Goal: Navigation & Orientation: Find specific page/section

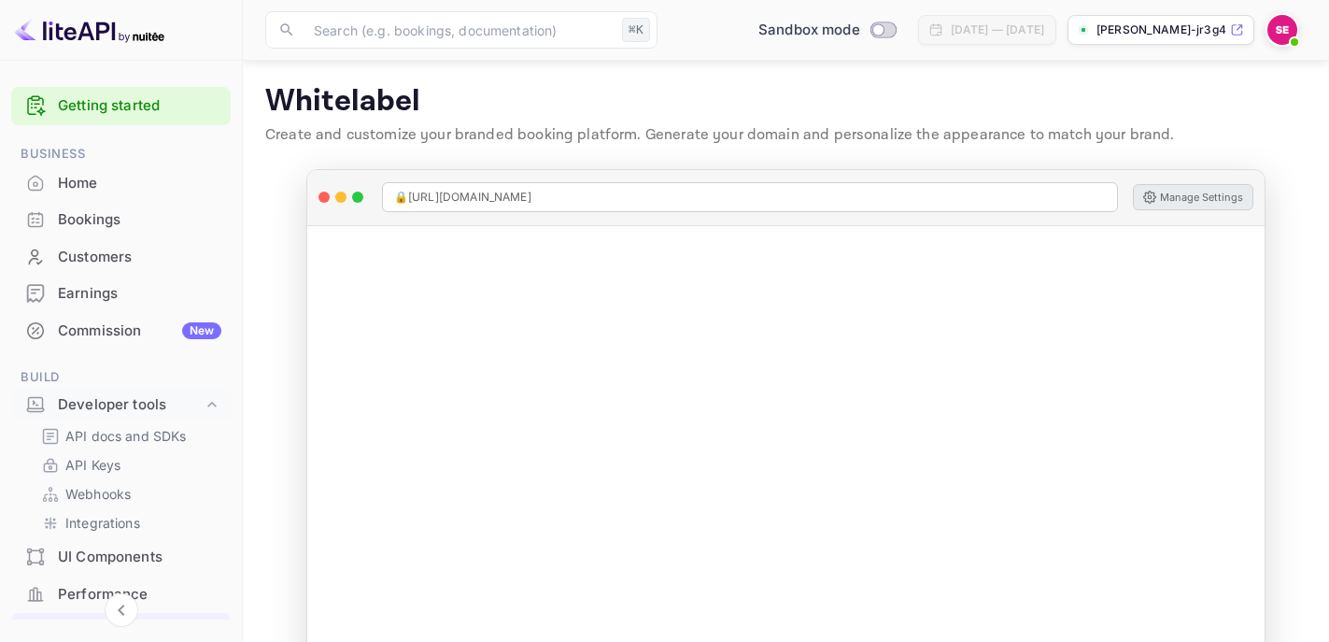
scroll to position [63, 0]
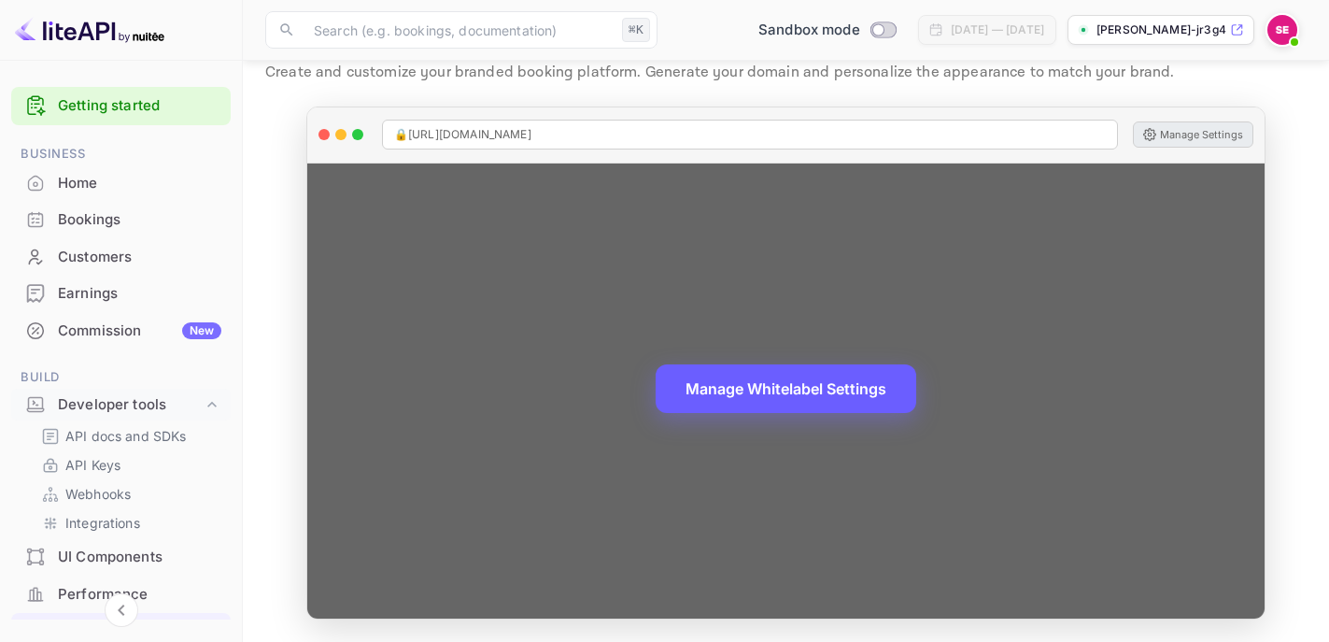
click at [739, 390] on button "Manage Whitelabel Settings" at bounding box center [786, 388] width 261 height 49
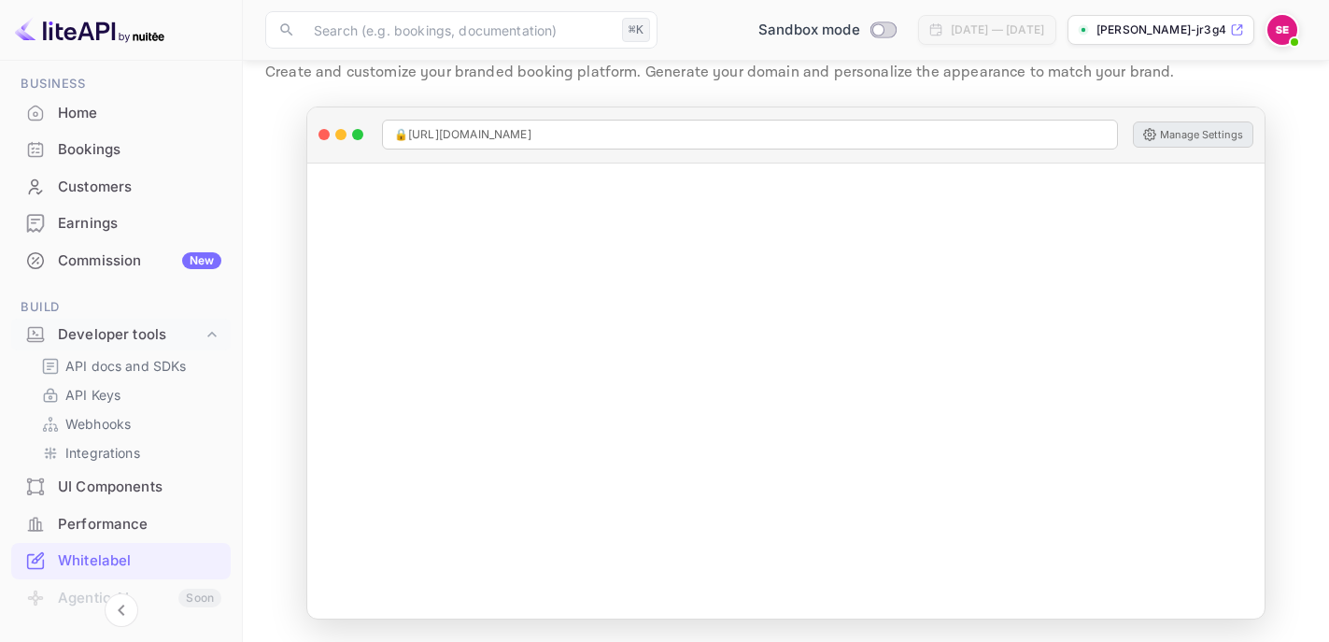
scroll to position [96, 0]
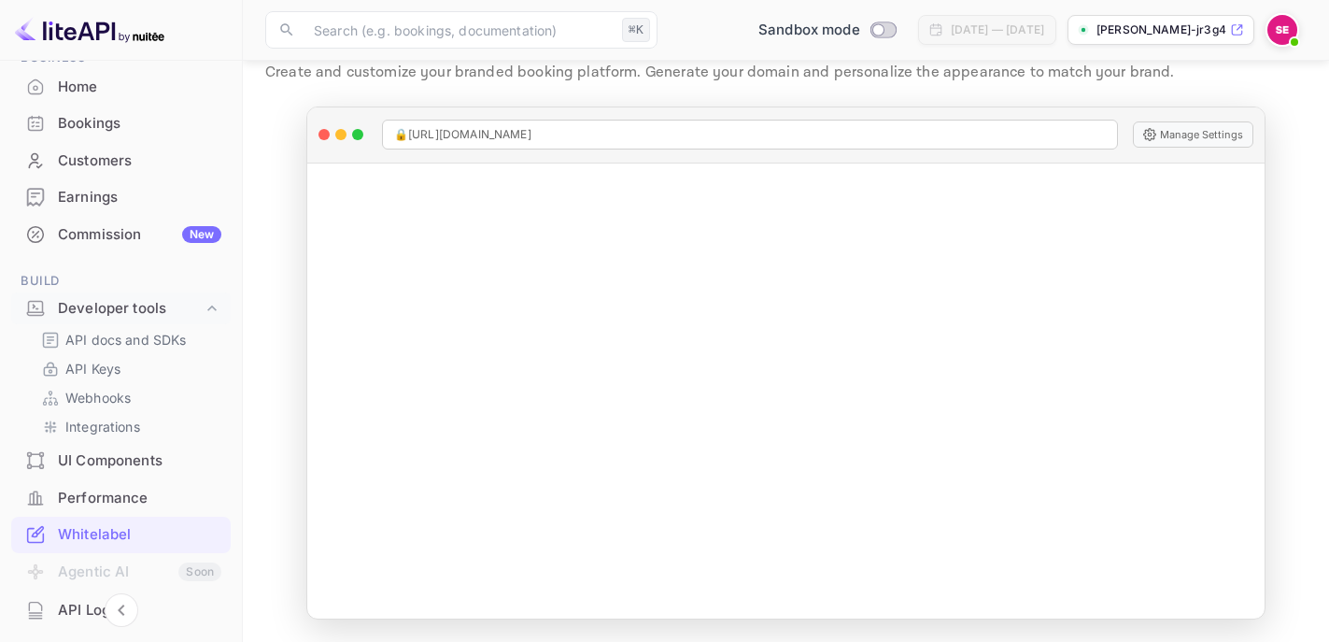
click at [1239, 29] on icon at bounding box center [1237, 30] width 10 height 10
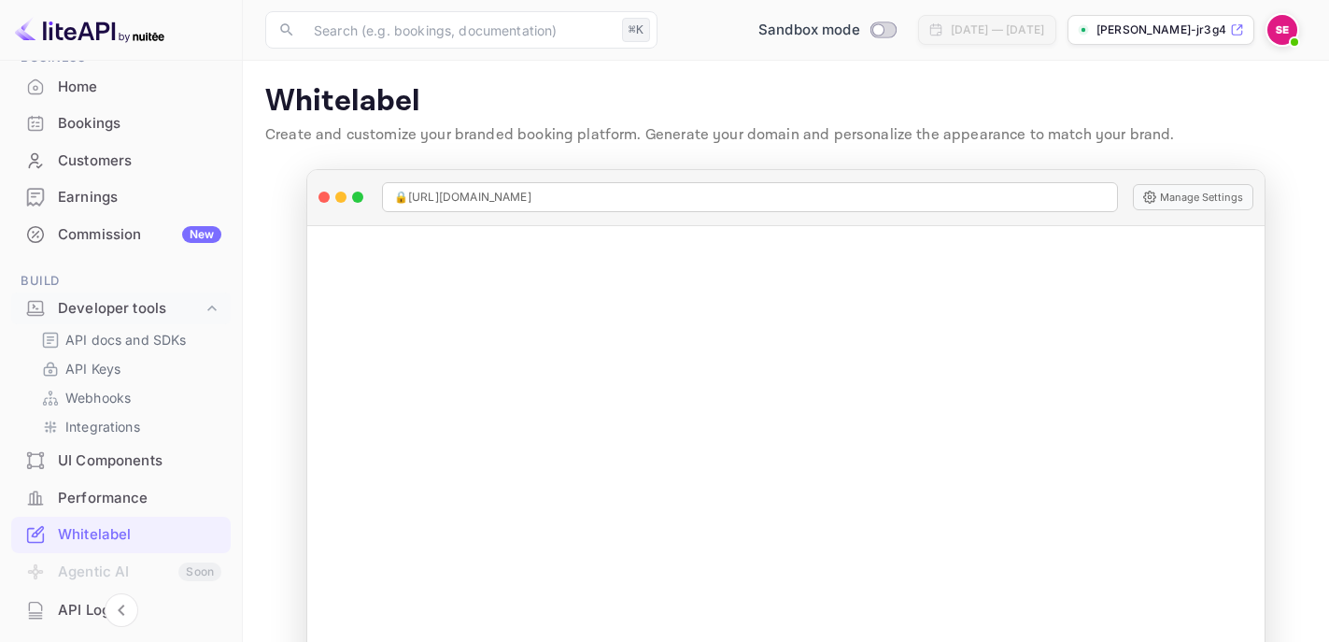
click at [105, 85] on div "Home" at bounding box center [139, 87] width 163 height 21
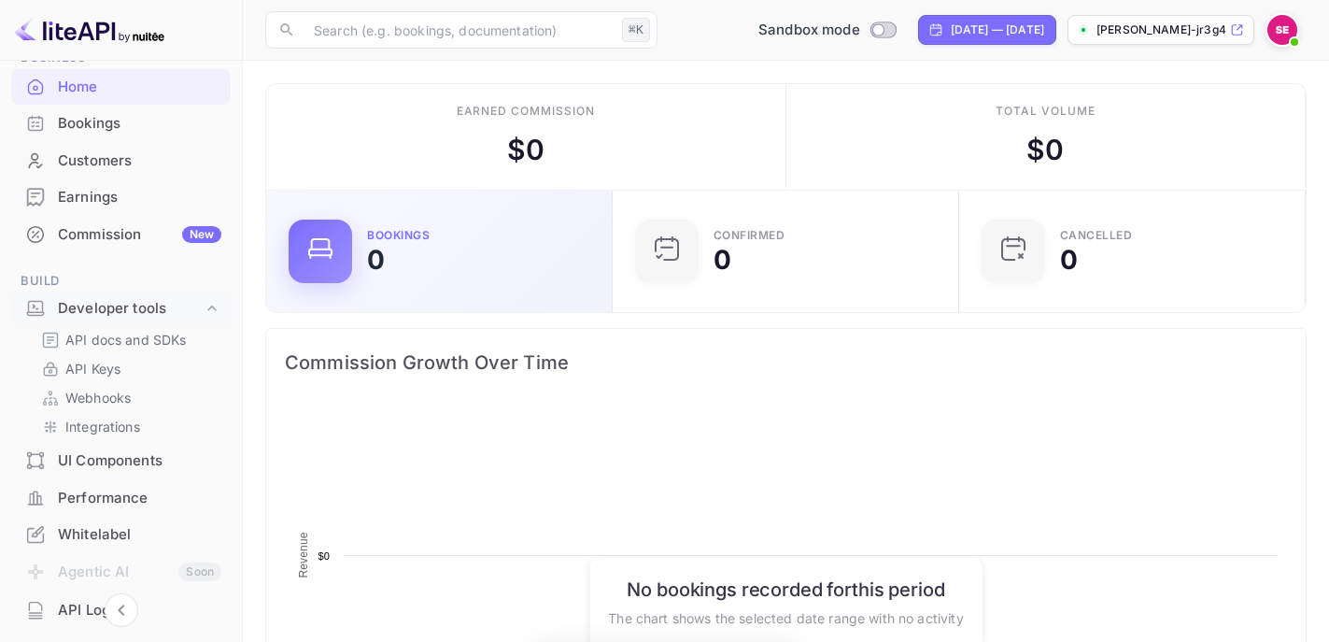
scroll to position [304, 335]
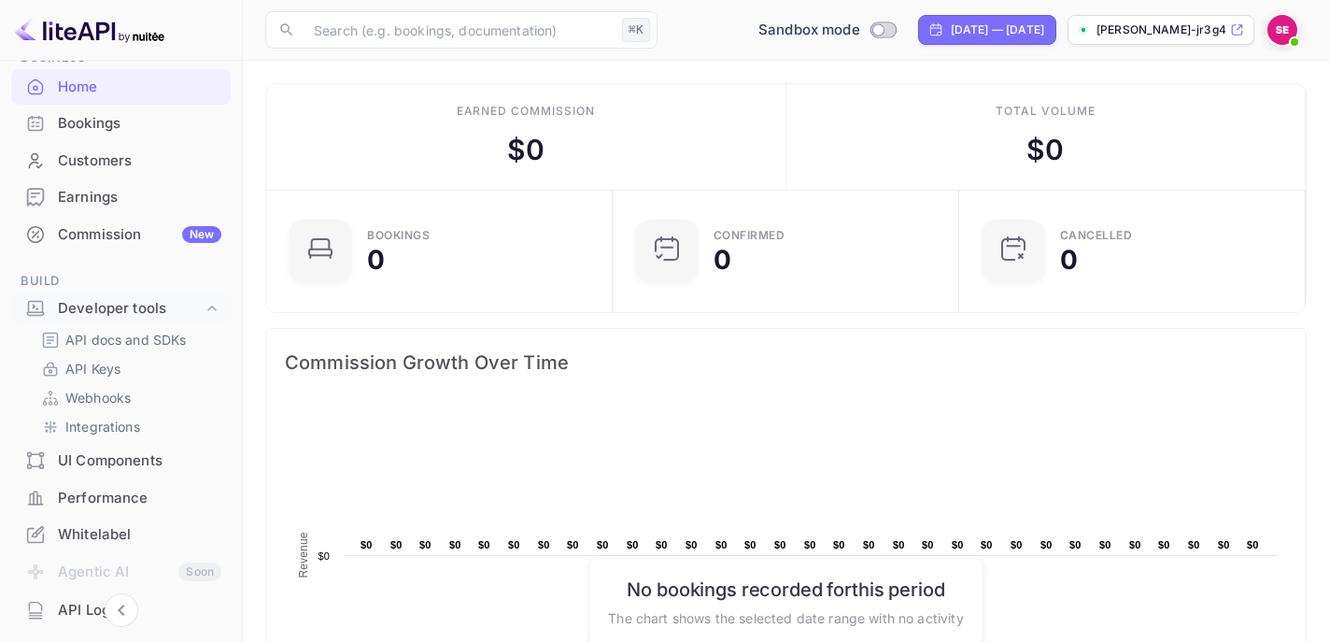
click at [121, 133] on div "Bookings" at bounding box center [139, 123] width 163 height 21
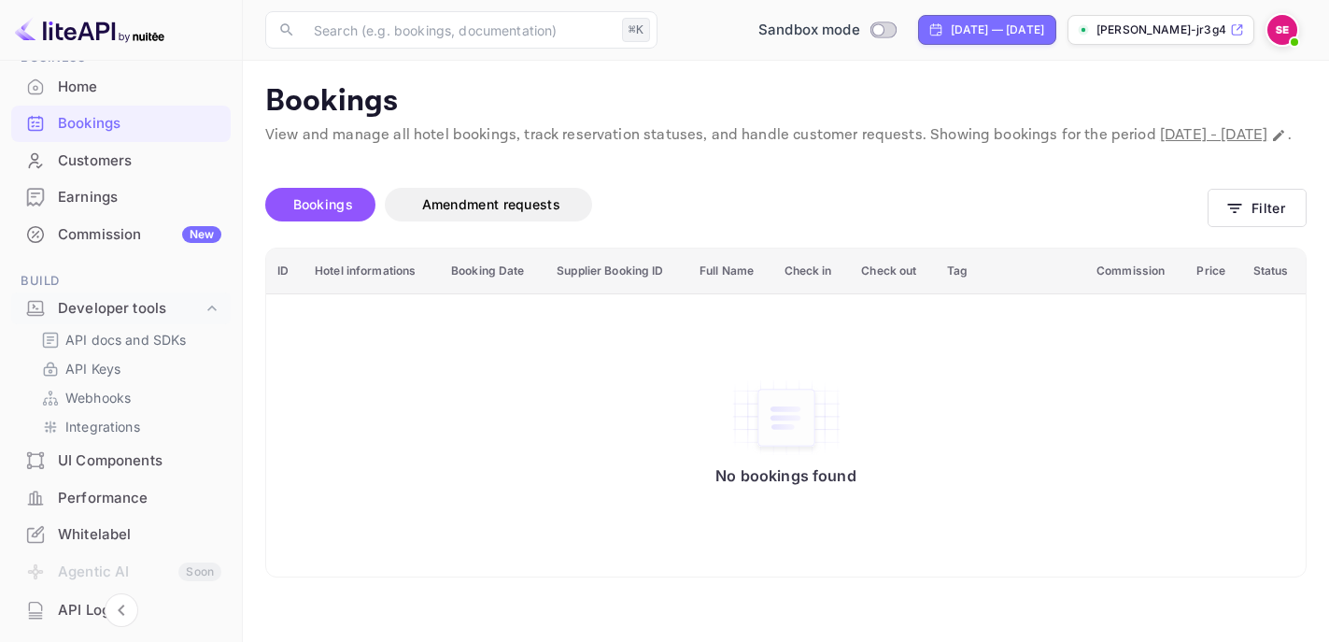
scroll to position [239, 0]
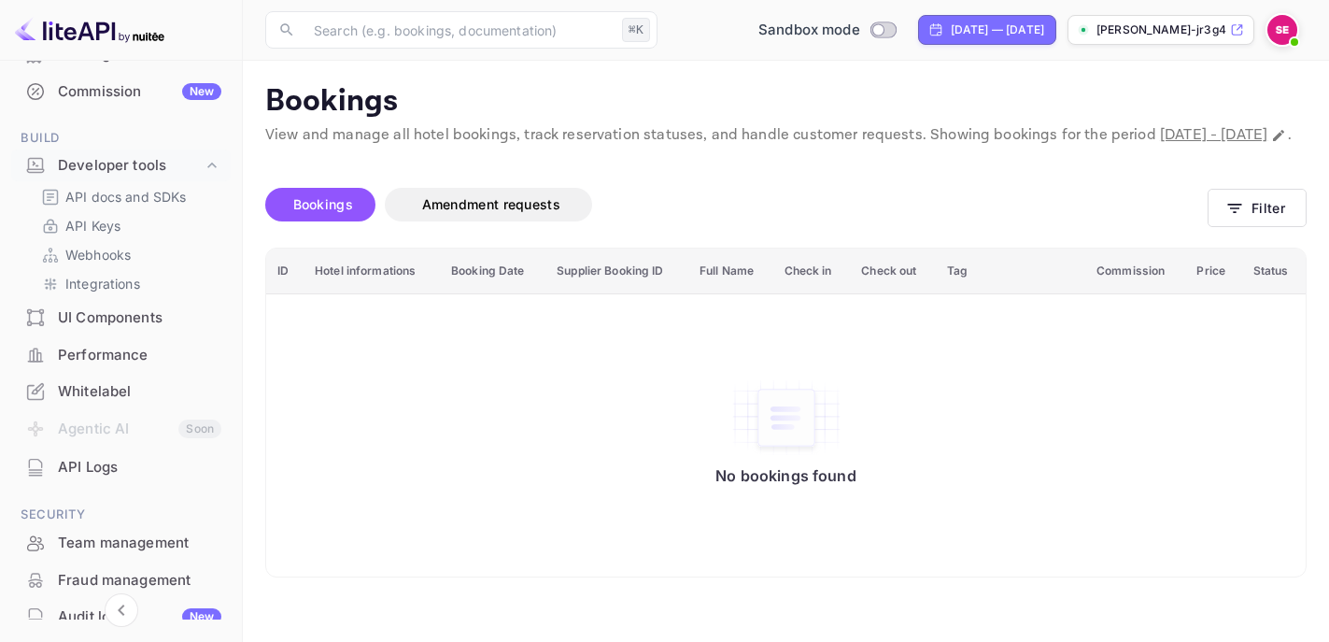
click at [125, 316] on div "UI Components" at bounding box center [139, 317] width 163 height 21
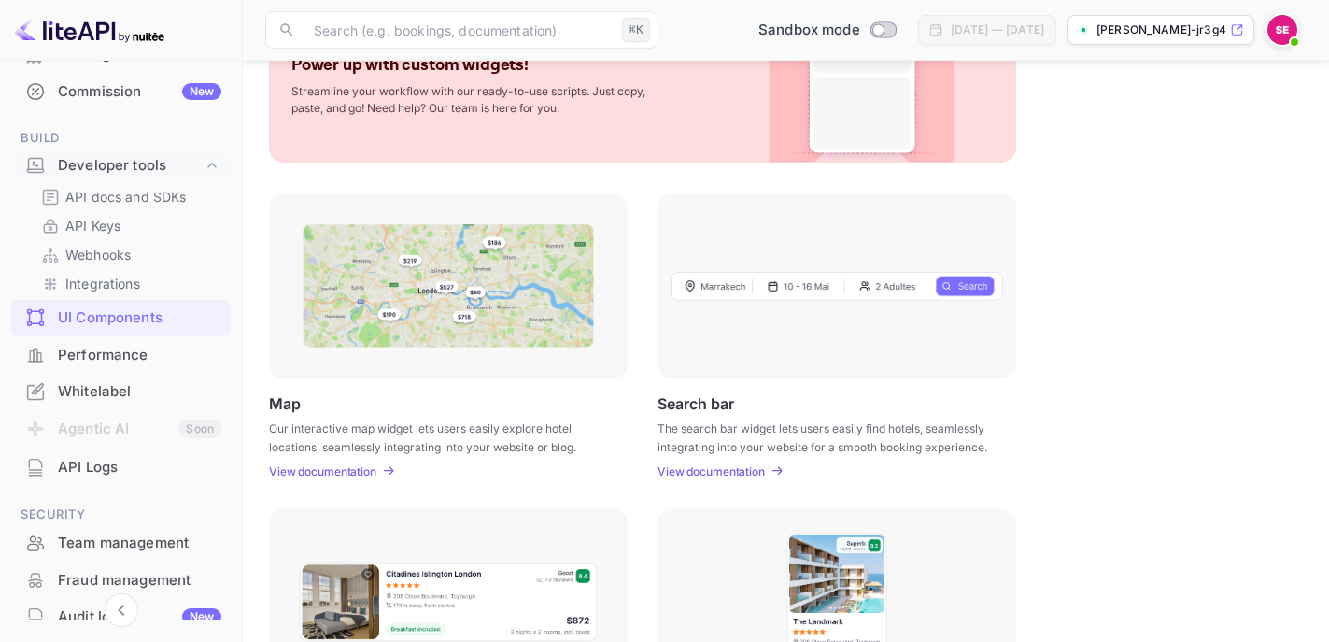
scroll to position [135, 0]
click at [369, 468] on p "View documentation" at bounding box center [322, 473] width 107 height 14
click at [133, 395] on div "Whitelabel" at bounding box center [139, 391] width 163 height 21
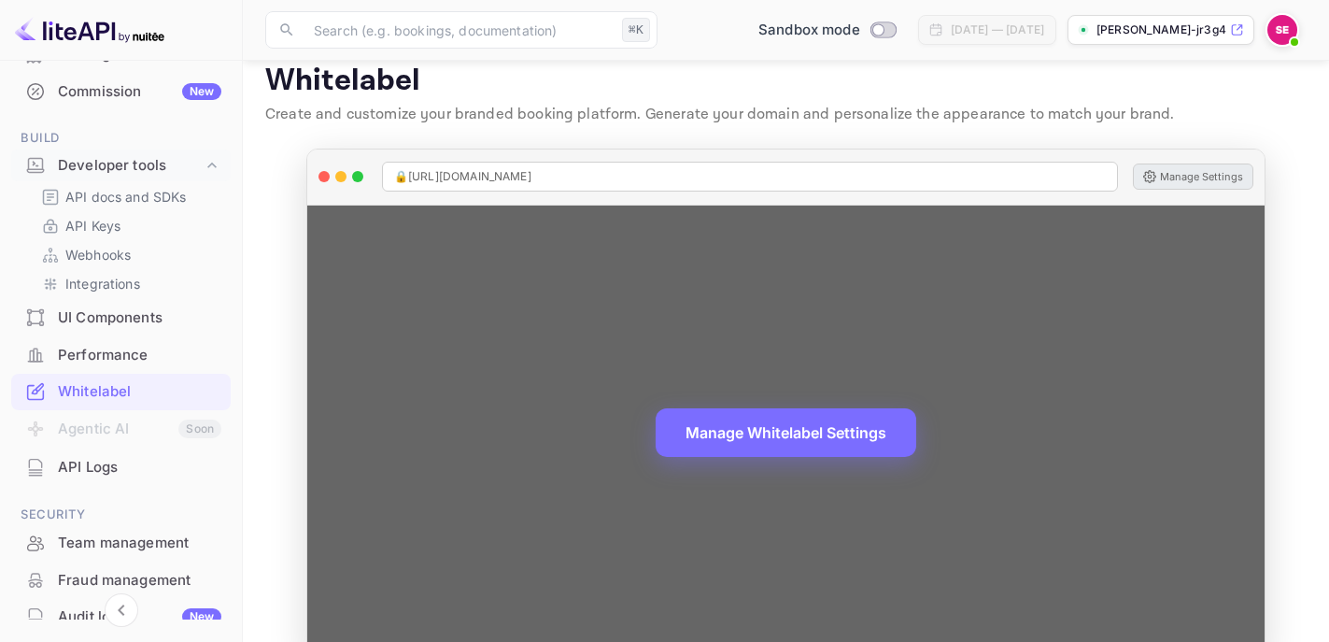
scroll to position [63, 0]
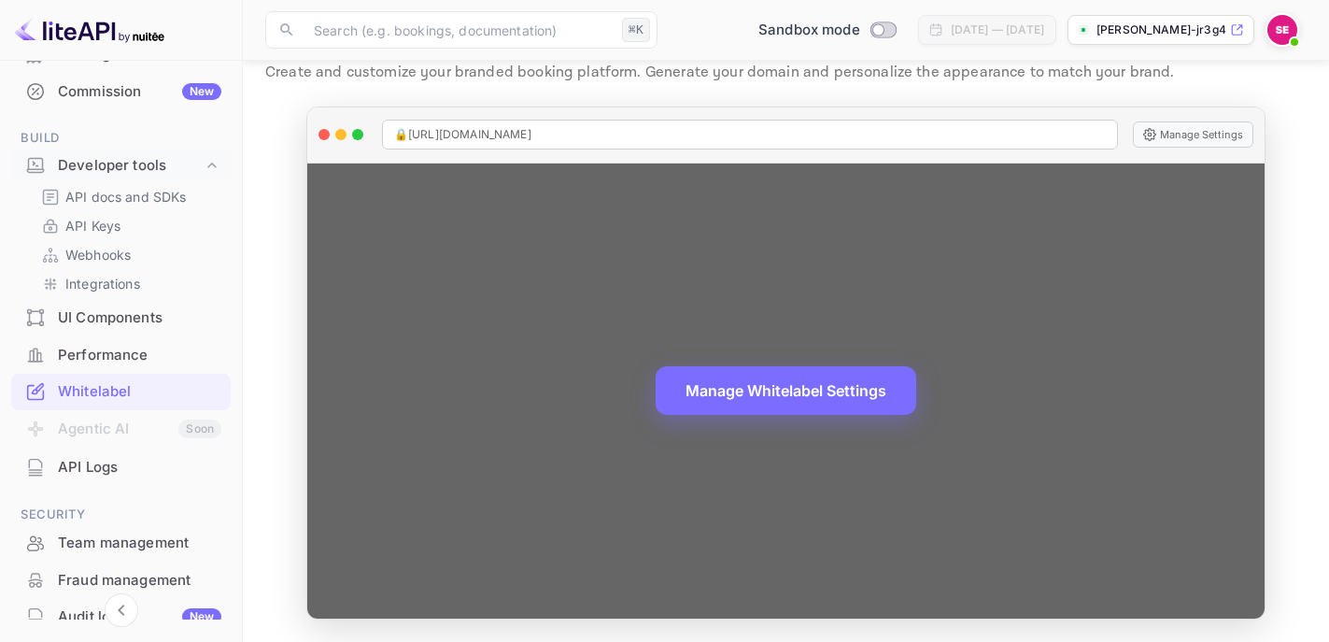
click at [1056, 334] on div "Manage Whitelabel Settings" at bounding box center [785, 391] width 957 height 456
click at [951, 347] on div "Manage Whitelabel Settings" at bounding box center [785, 391] width 957 height 456
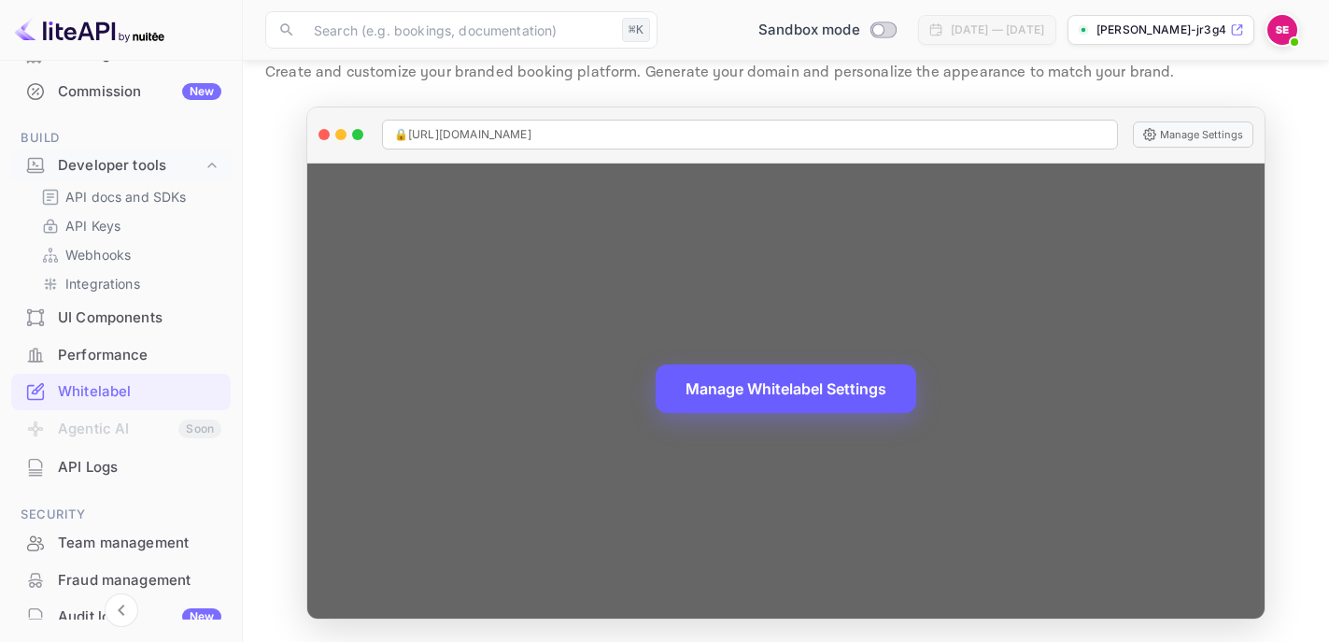
click at [857, 393] on button "Manage Whitelabel Settings" at bounding box center [786, 388] width 261 height 49
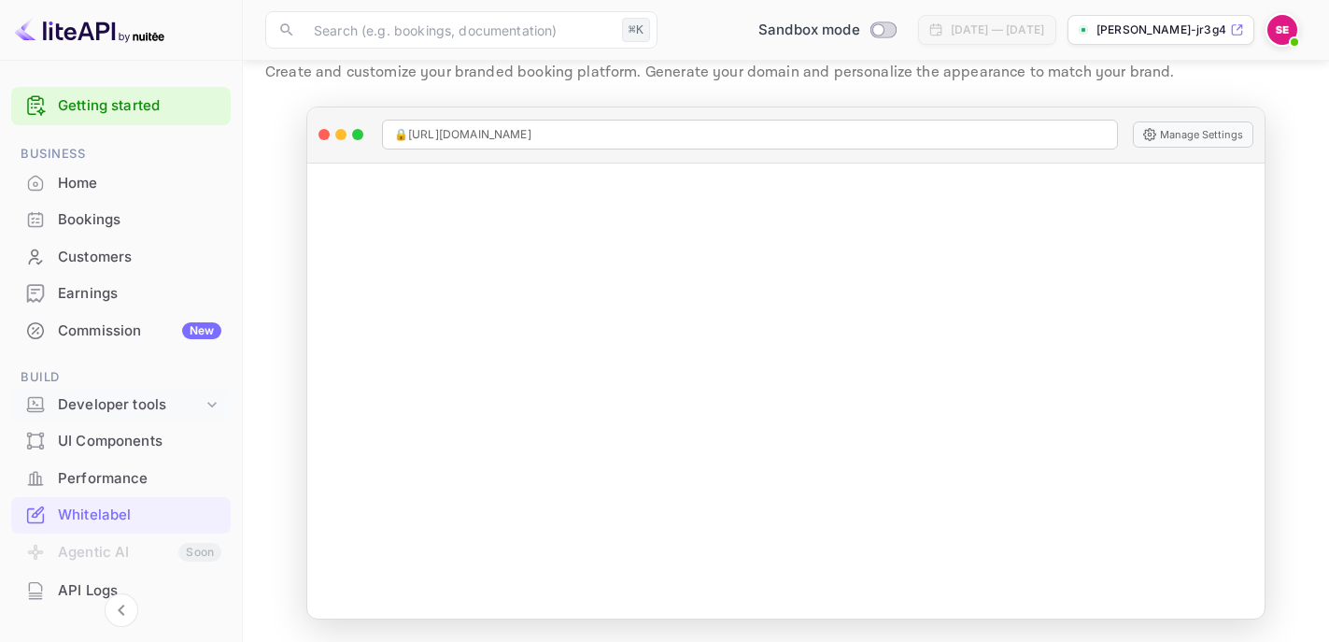
click at [214, 393] on div "Developer tools" at bounding box center [121, 405] width 220 height 33
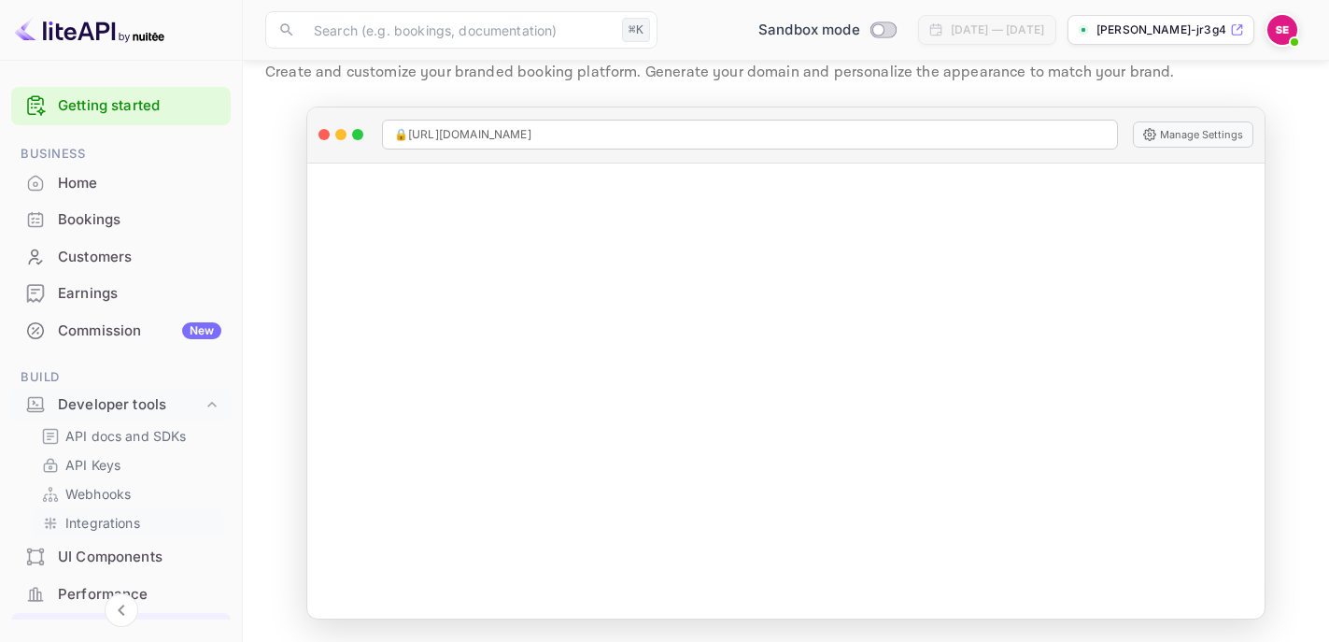
click at [110, 512] on div "Integrations" at bounding box center [129, 522] width 190 height 27
click at [116, 521] on p "Integrations" at bounding box center [102, 523] width 75 height 20
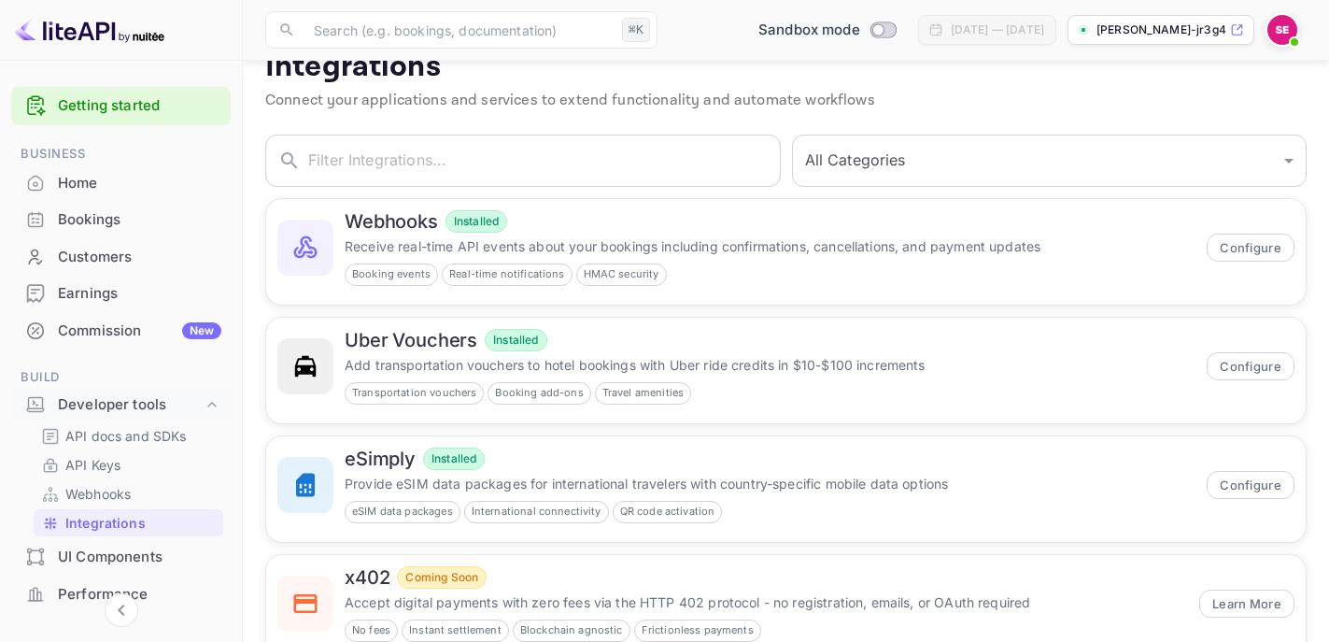
scroll to position [63, 0]
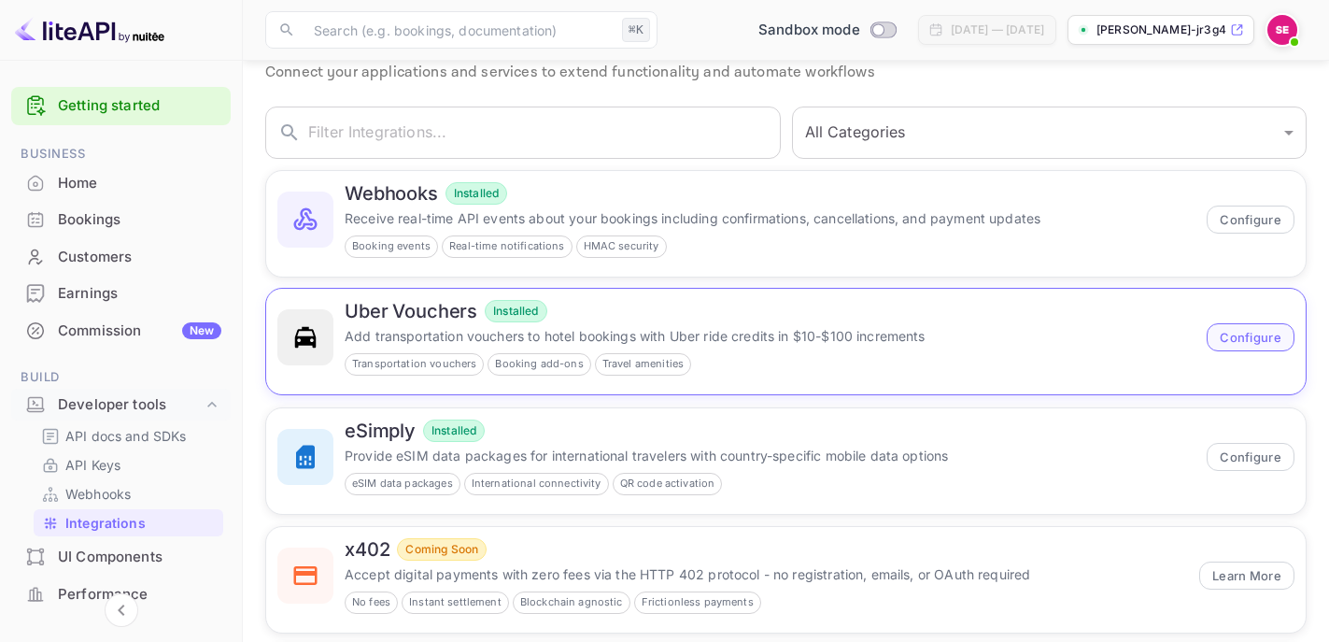
click at [1232, 333] on button "Configure" at bounding box center [1251, 337] width 88 height 28
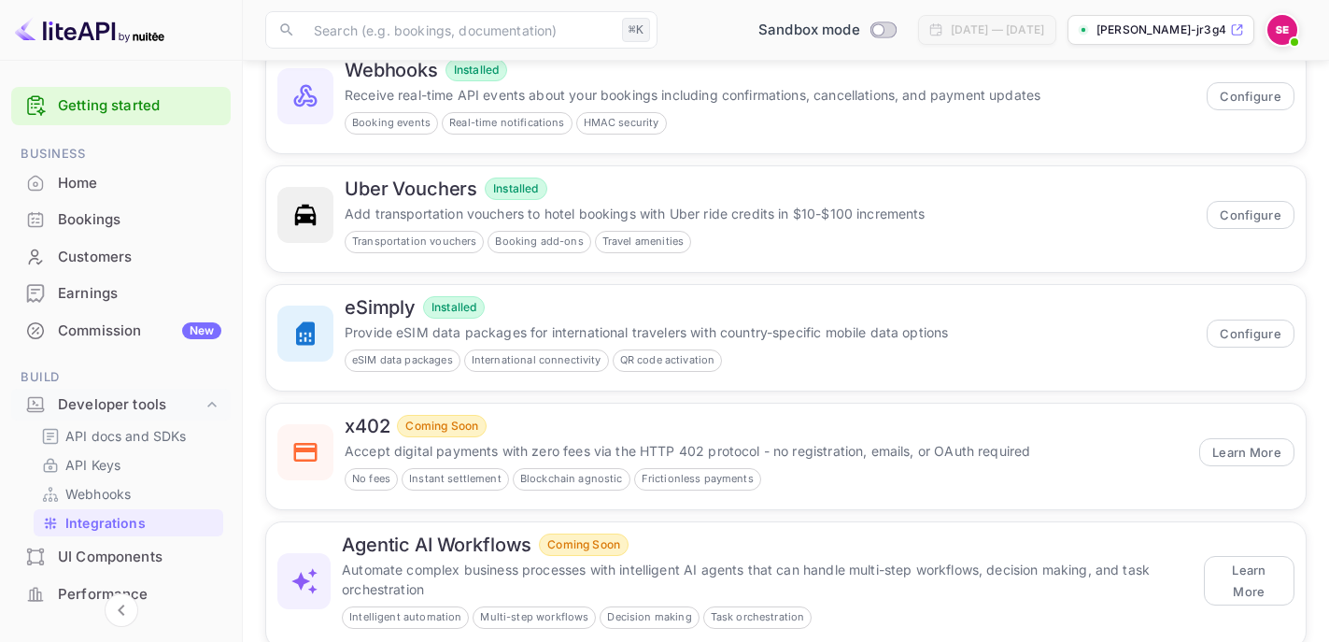
scroll to position [189, 0]
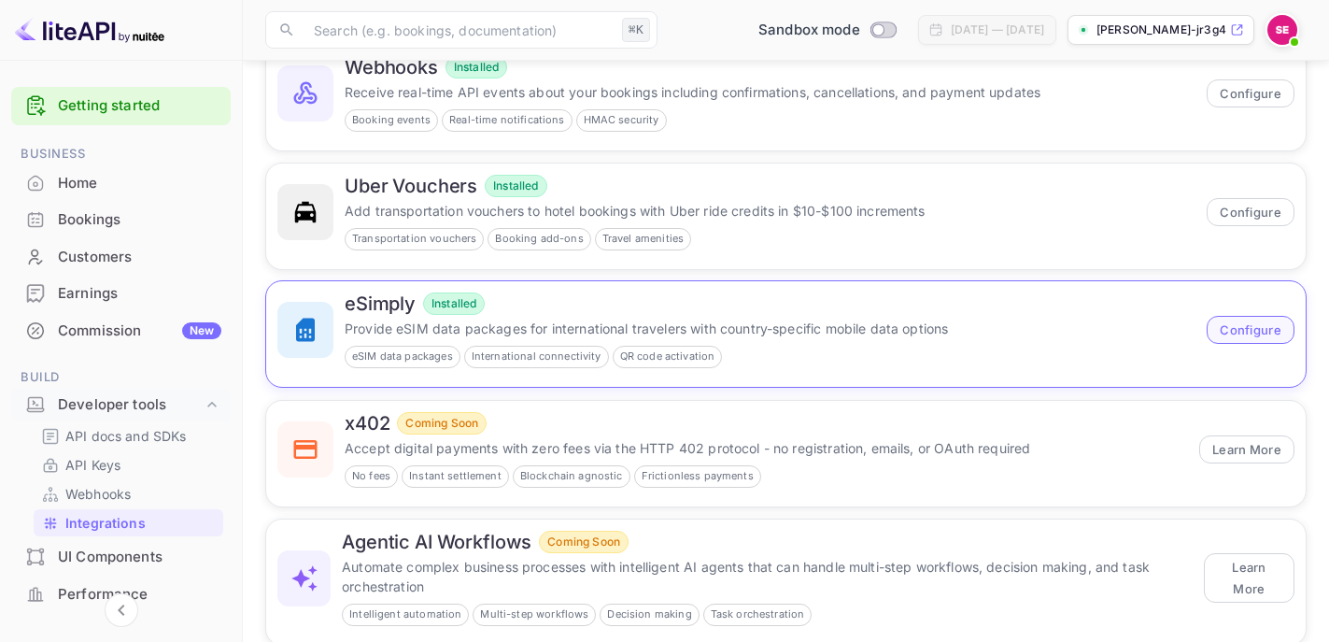
click at [1258, 329] on button "Configure" at bounding box center [1251, 330] width 88 height 28
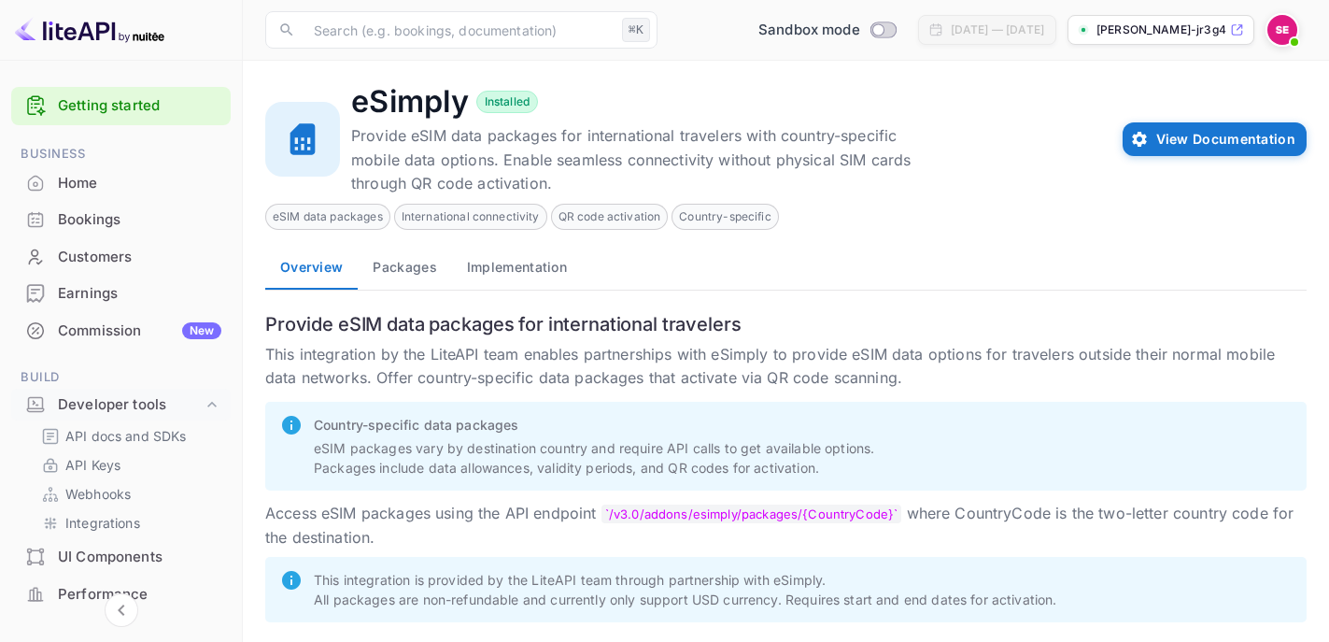
scroll to position [14, 0]
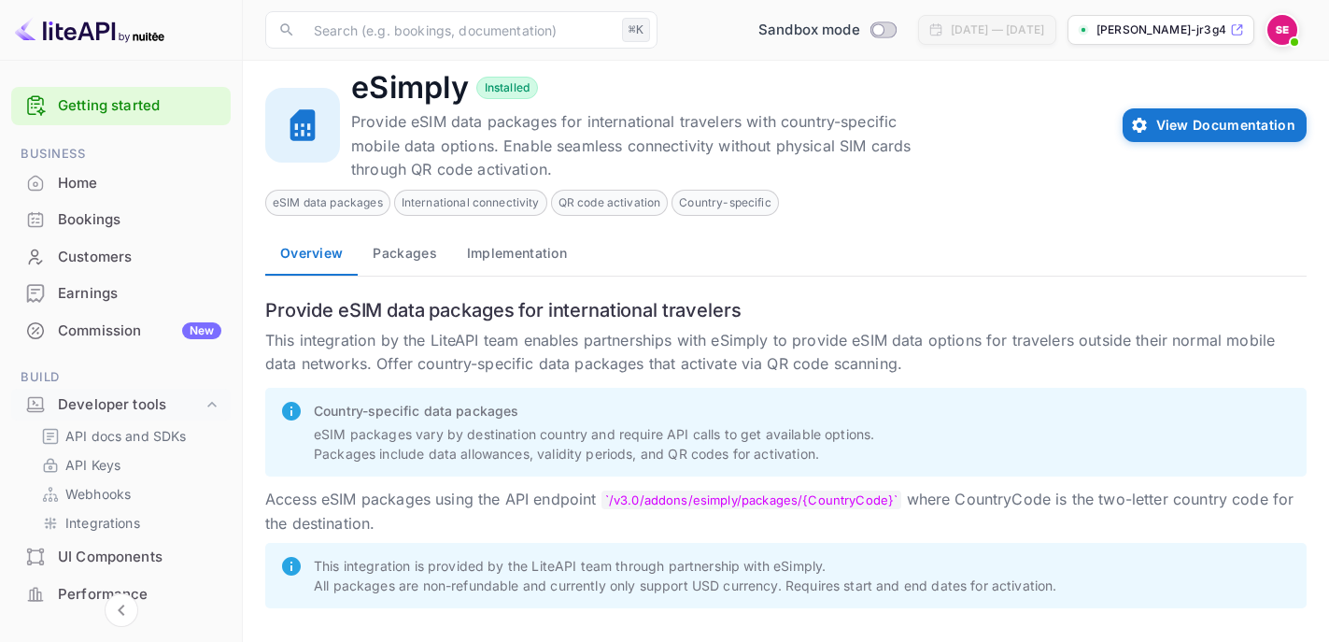
click at [358, 209] on span "eSIM data packages" at bounding box center [327, 202] width 123 height 17
click at [357, 206] on span "eSIM data packages" at bounding box center [327, 202] width 123 height 17
click at [408, 261] on button "Packages" at bounding box center [404, 253] width 93 height 45
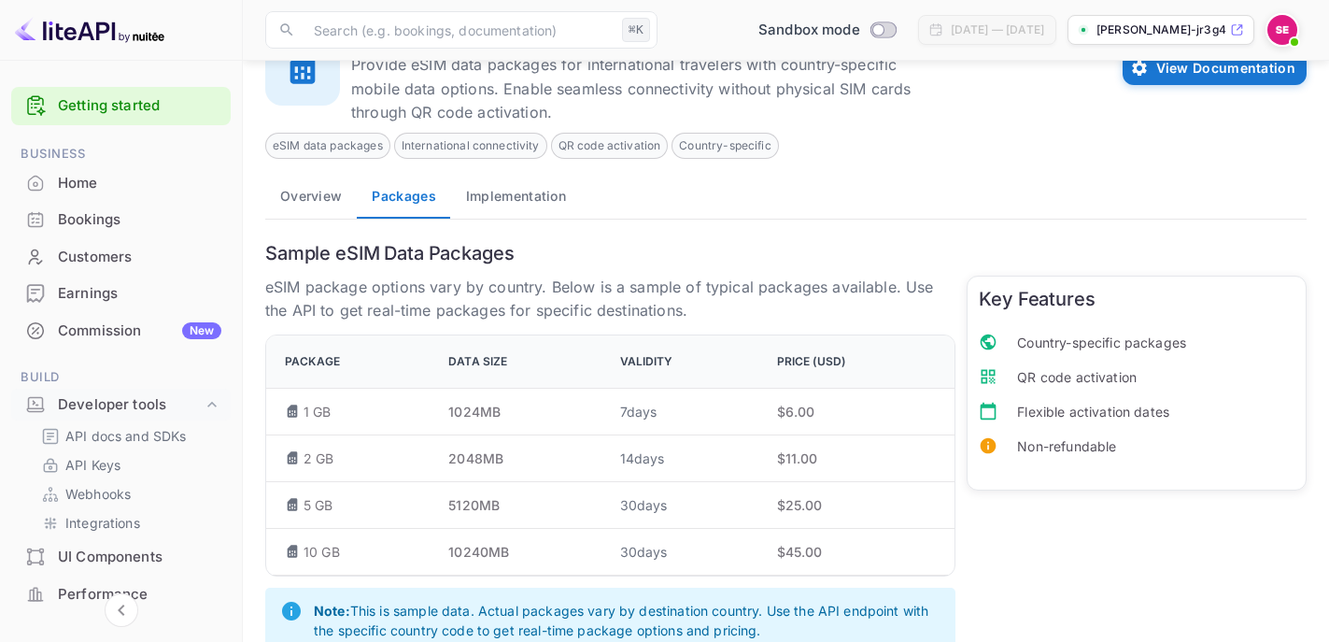
scroll to position [72, 0]
click at [353, 410] on div "1 GB" at bounding box center [352, 411] width 134 height 20
click at [580, 424] on td "1024 MB" at bounding box center [518, 410] width 171 height 47
click at [806, 411] on p "$ 6 .00" at bounding box center [857, 411] width 160 height 20
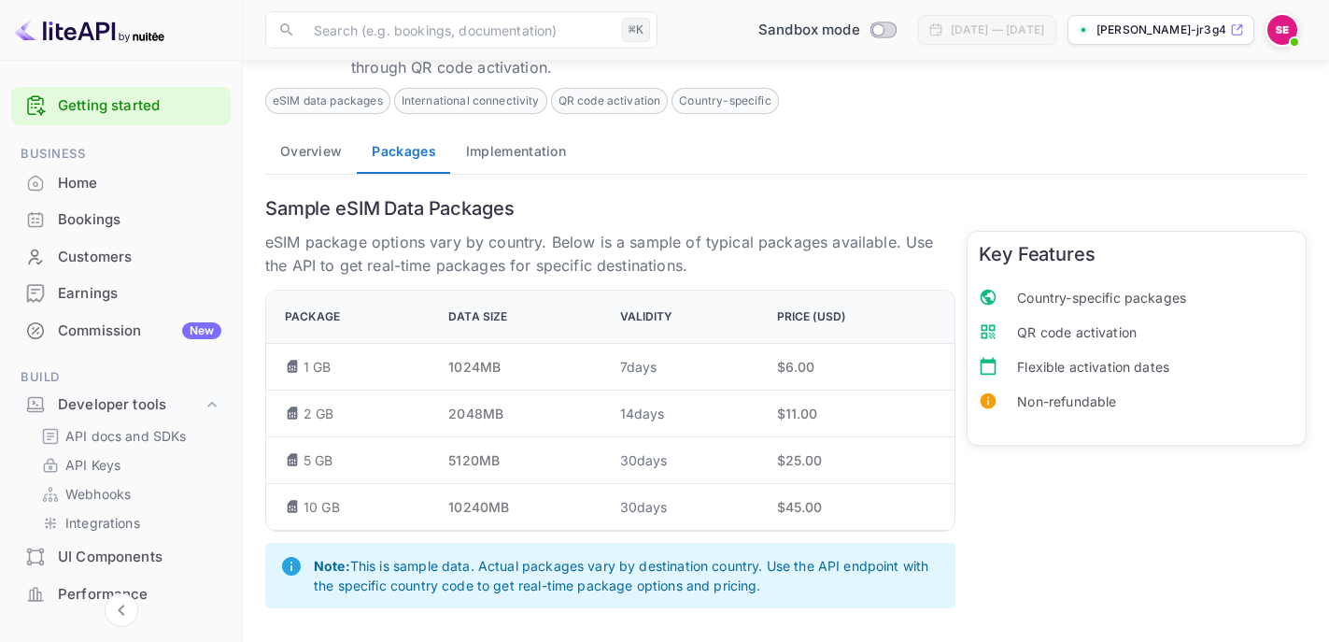
scroll to position [0, 0]
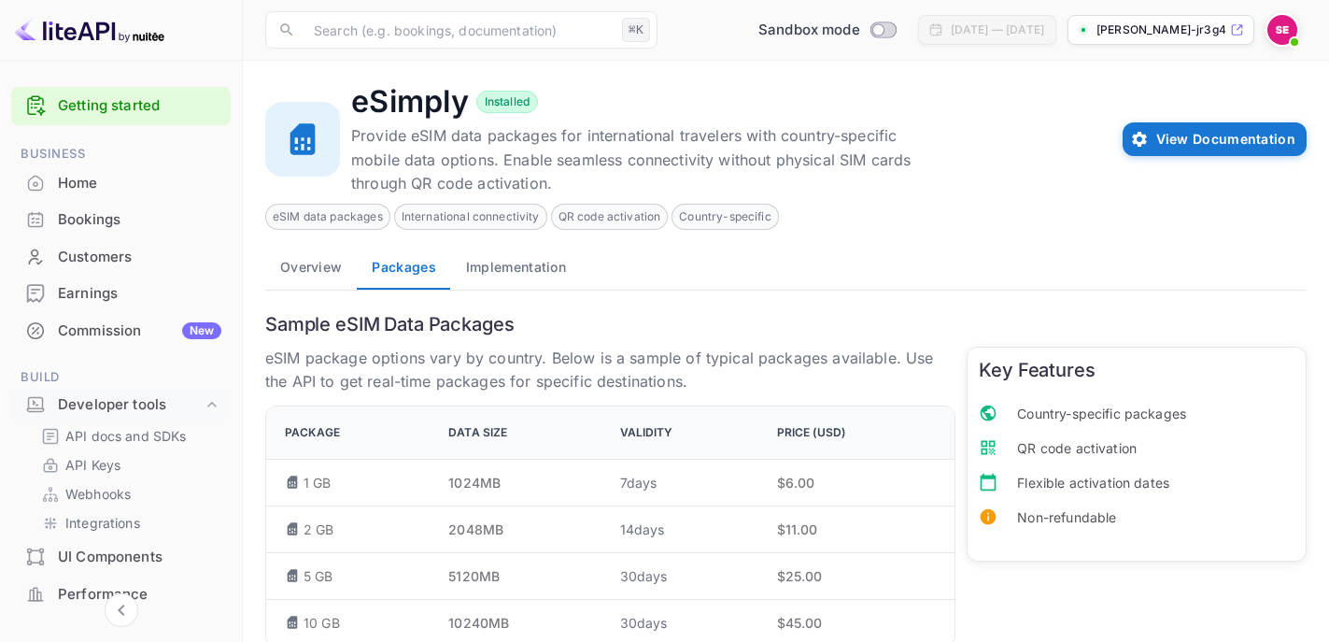
click at [516, 271] on button "Implementation" at bounding box center [516, 267] width 130 height 45
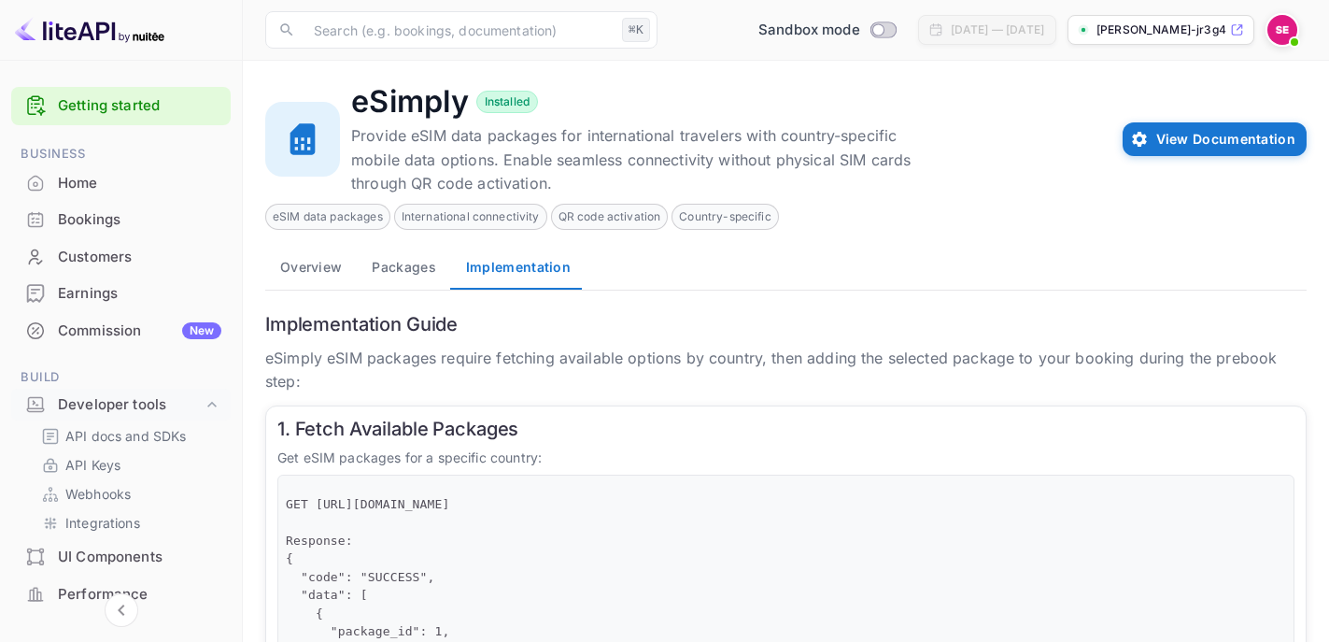
click at [579, 217] on span "QR code activation" at bounding box center [610, 216] width 116 height 17
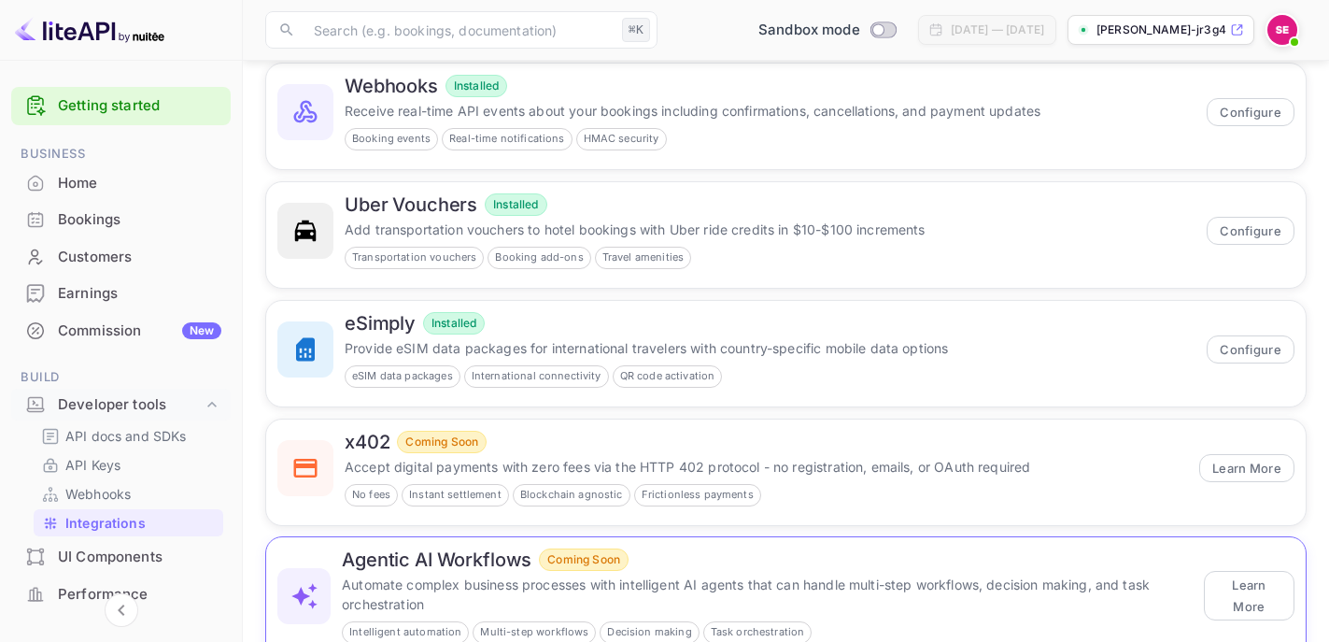
scroll to position [168, 0]
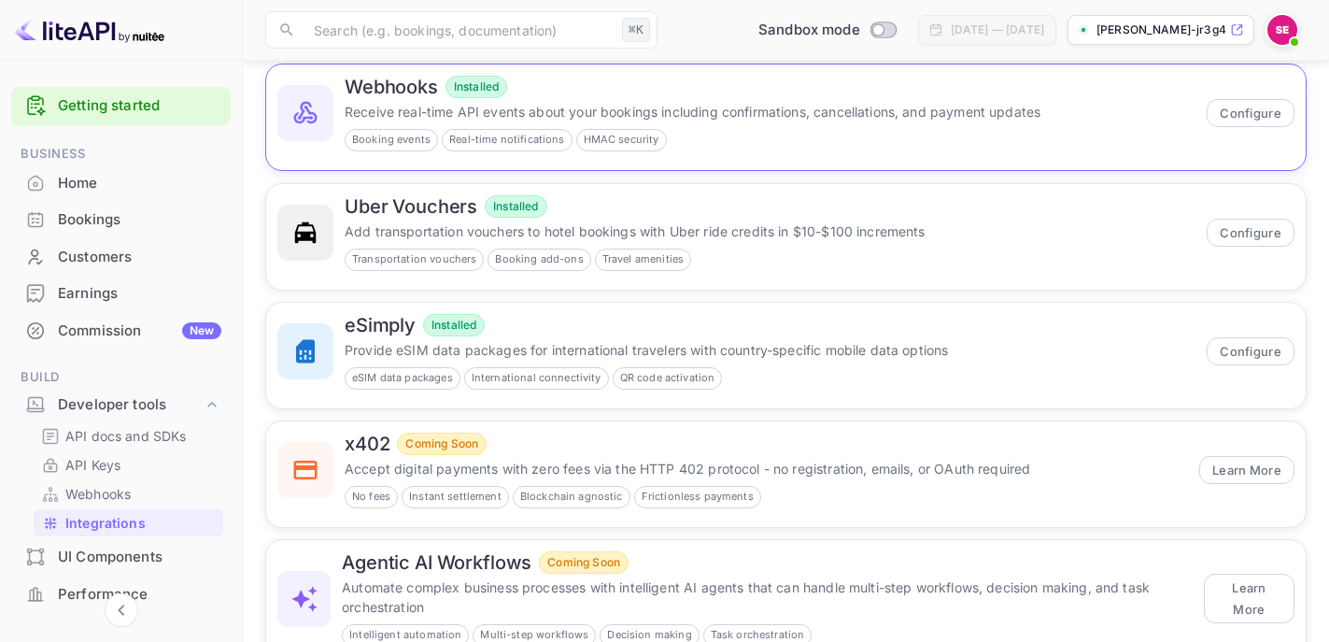
click at [763, 135] on div "Booking events Real-time notifications HMAC security" at bounding box center [770, 140] width 851 height 22
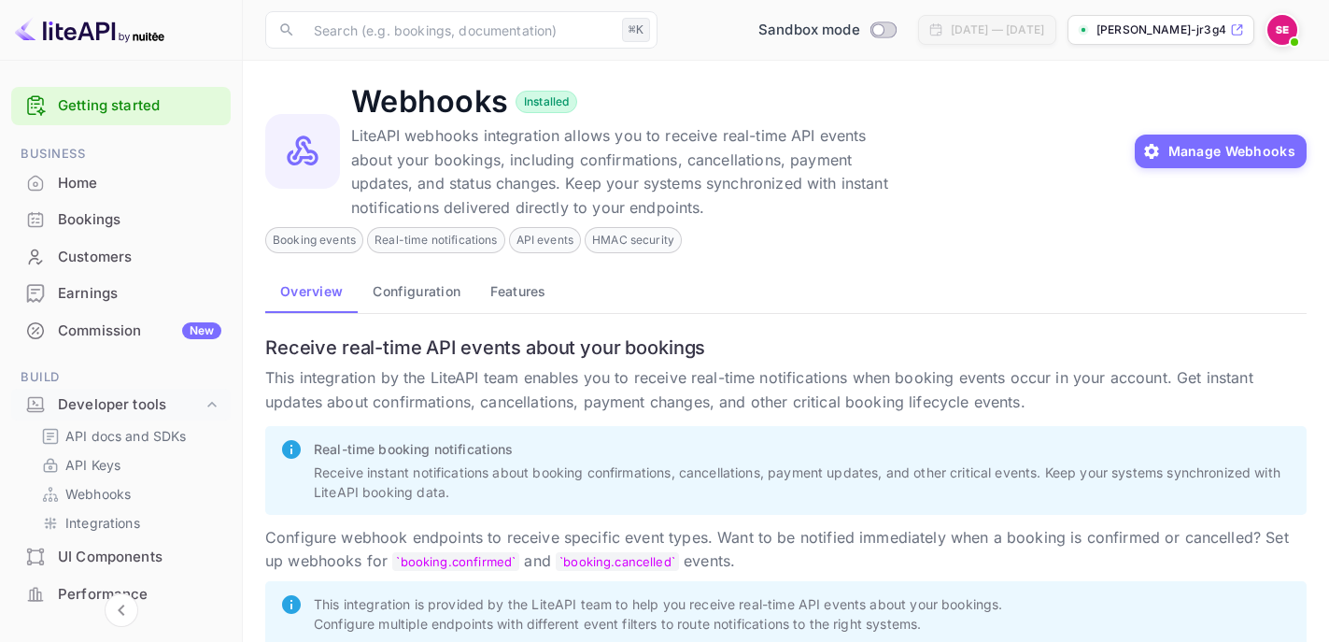
scroll to position [38, 0]
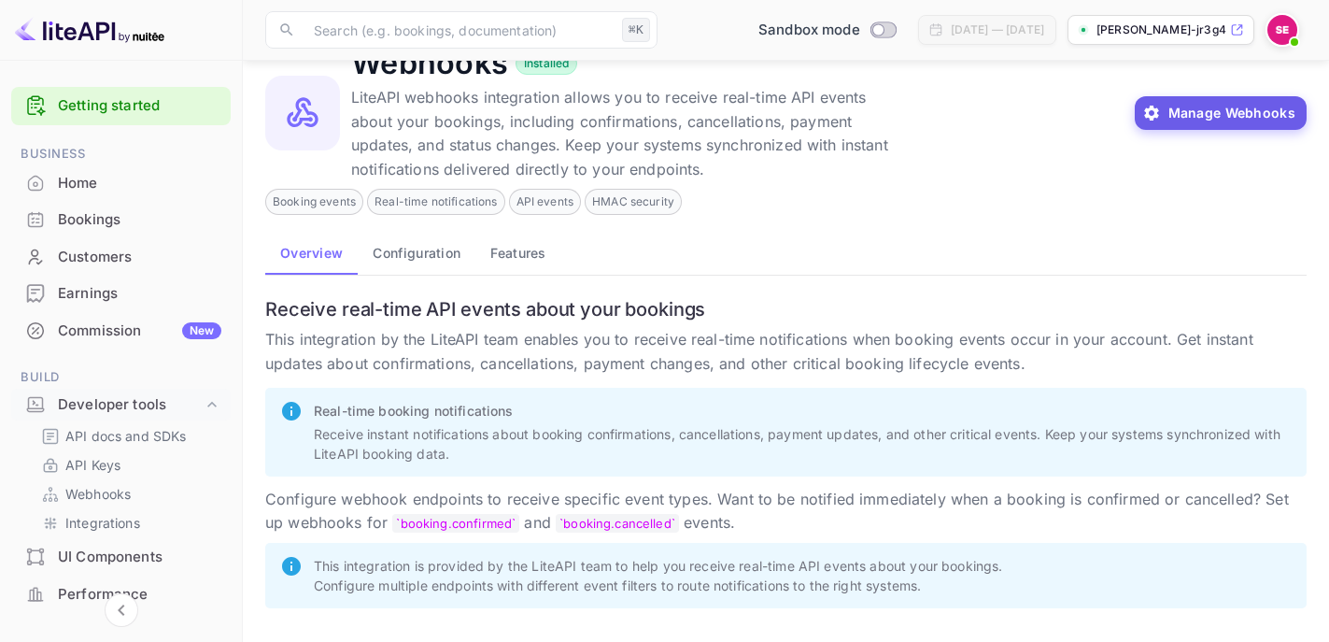
click at [1148, 114] on icon "button" at bounding box center [1151, 113] width 15 height 15
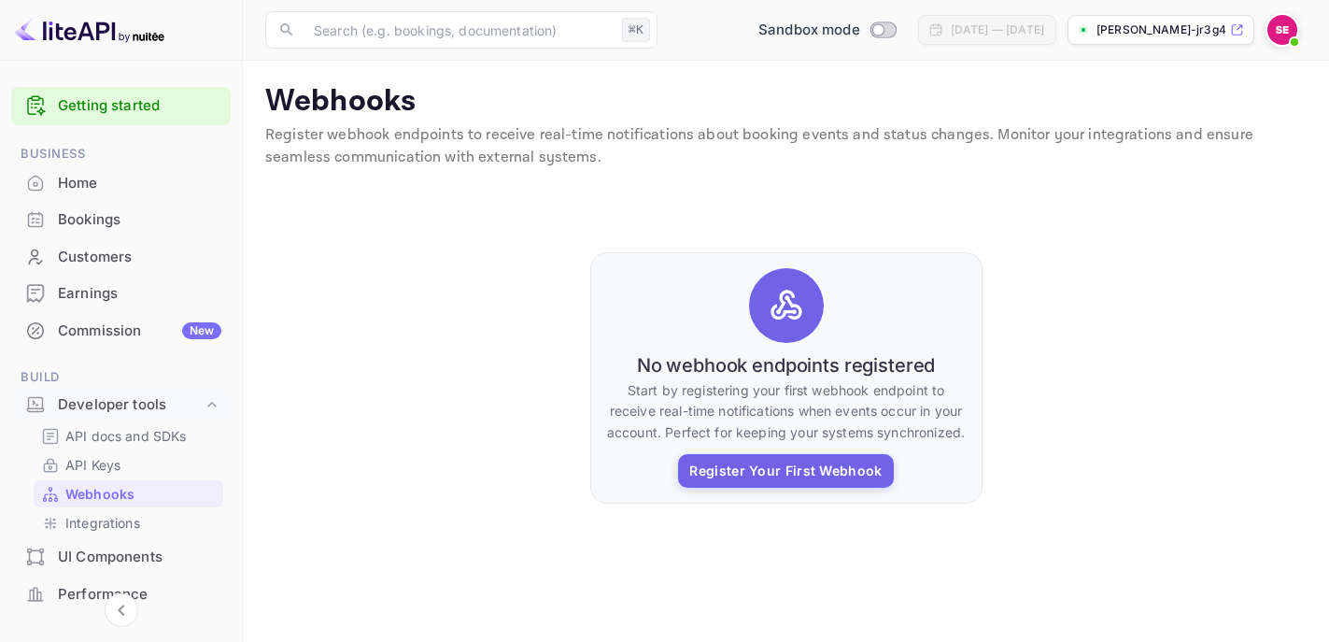
click at [118, 341] on div "Commission New" at bounding box center [121, 331] width 220 height 36
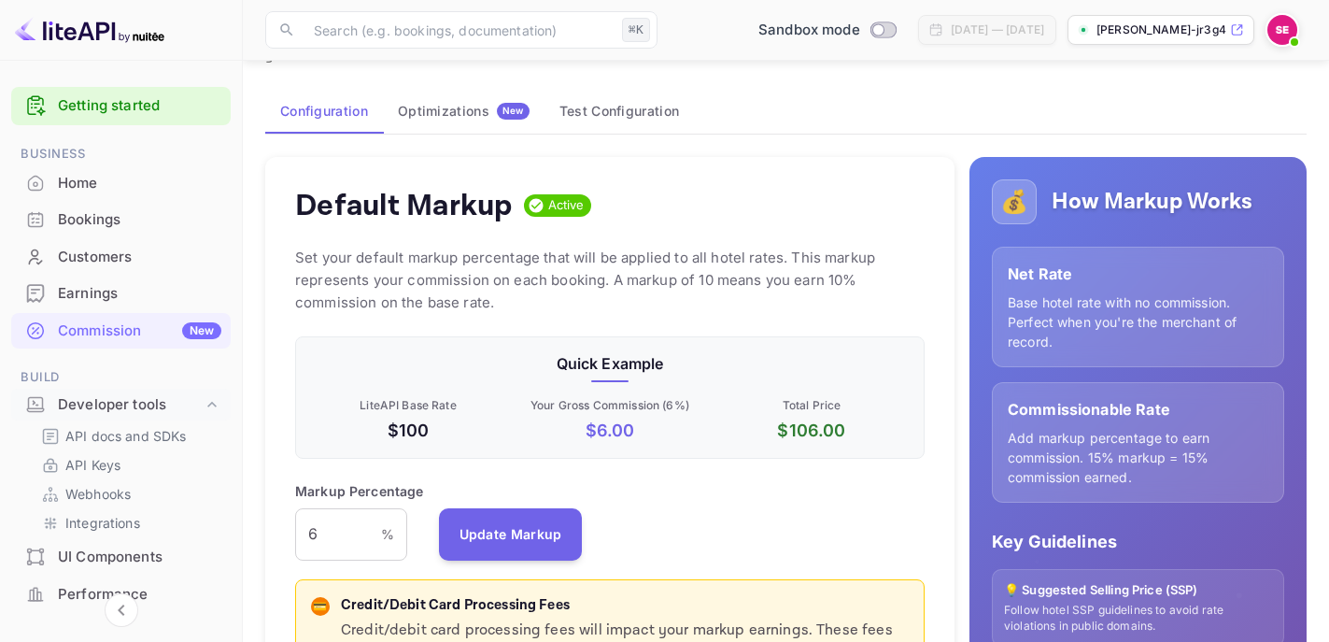
scroll to position [61, 0]
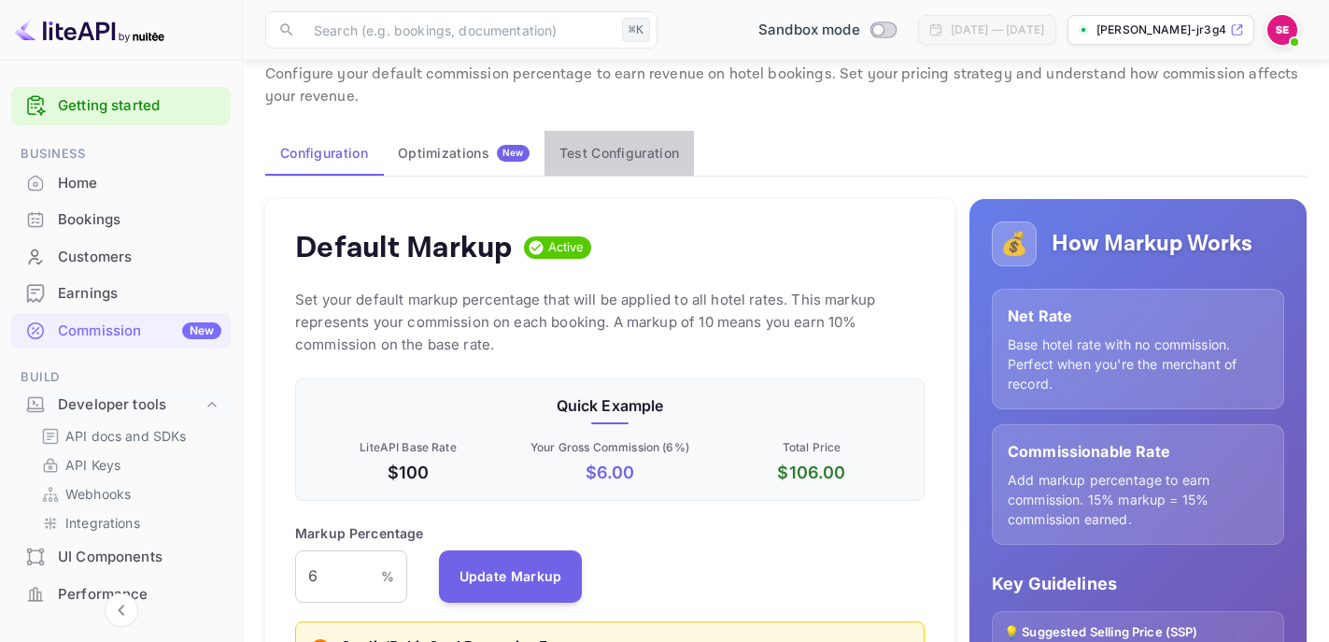
click at [611, 161] on button "Test Configuration" at bounding box center [619, 153] width 149 height 45
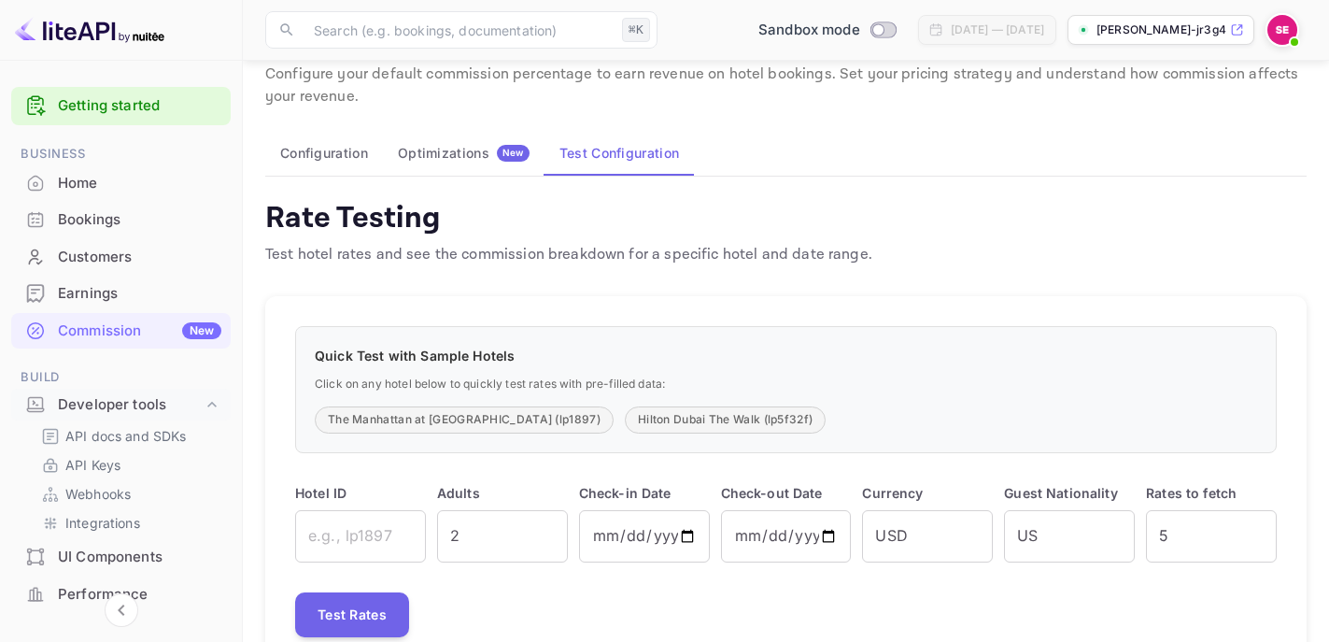
click at [471, 151] on div "Optimizations New" at bounding box center [464, 153] width 132 height 17
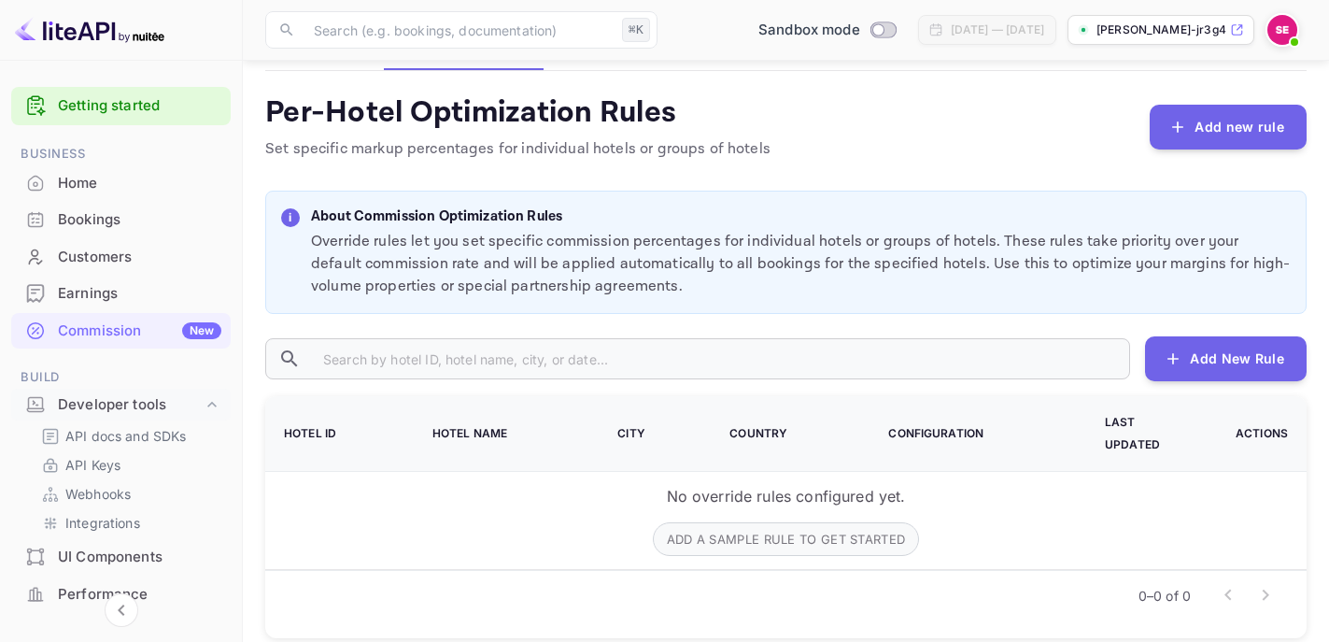
scroll to position [174, 0]
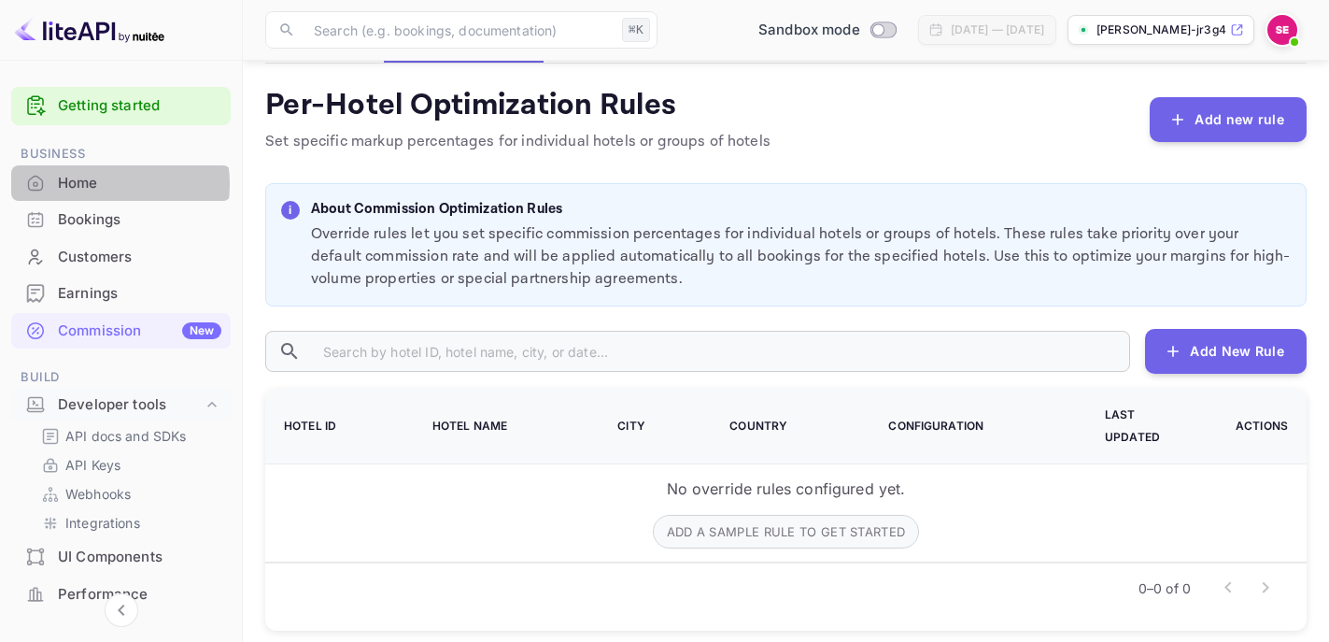
click at [78, 185] on div "Home" at bounding box center [139, 183] width 163 height 21
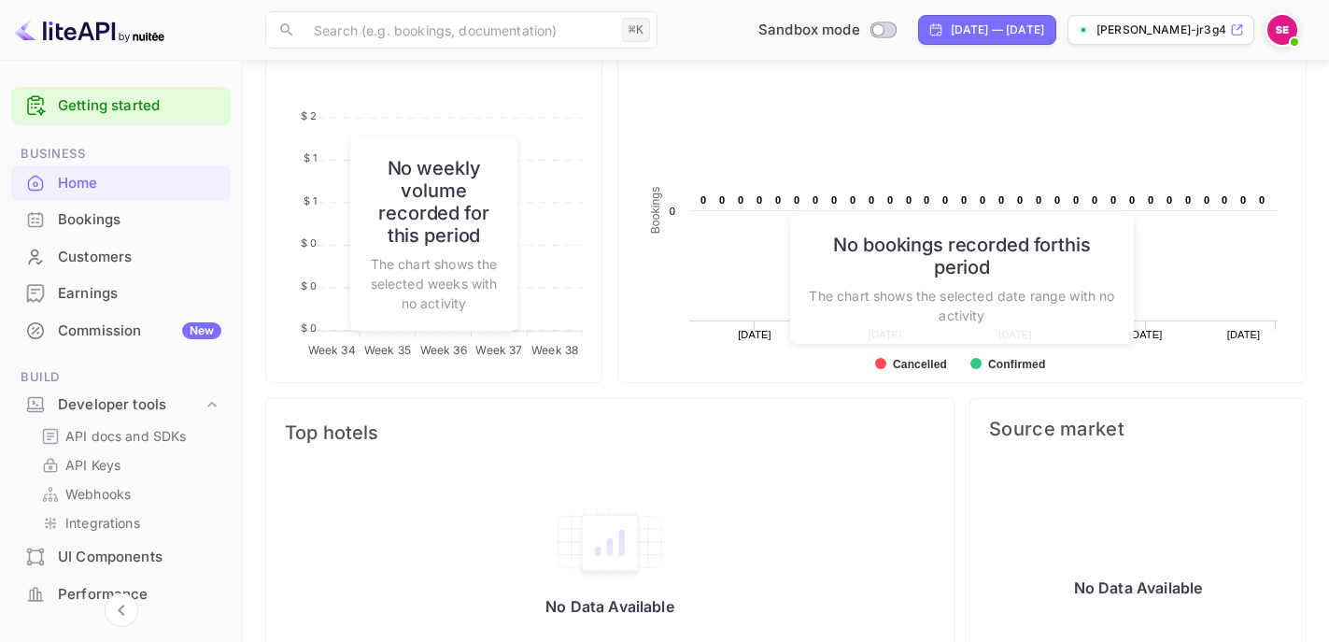
scroll to position [786, 0]
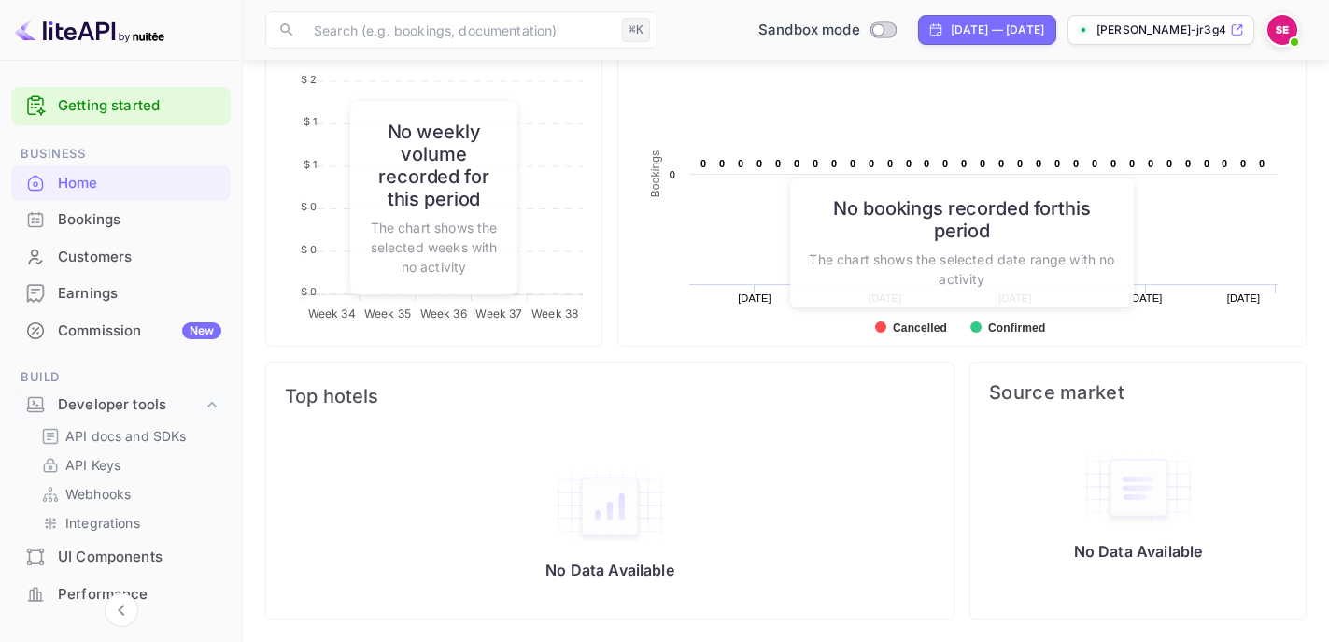
click at [1235, 26] on icon at bounding box center [1237, 29] width 14 height 13
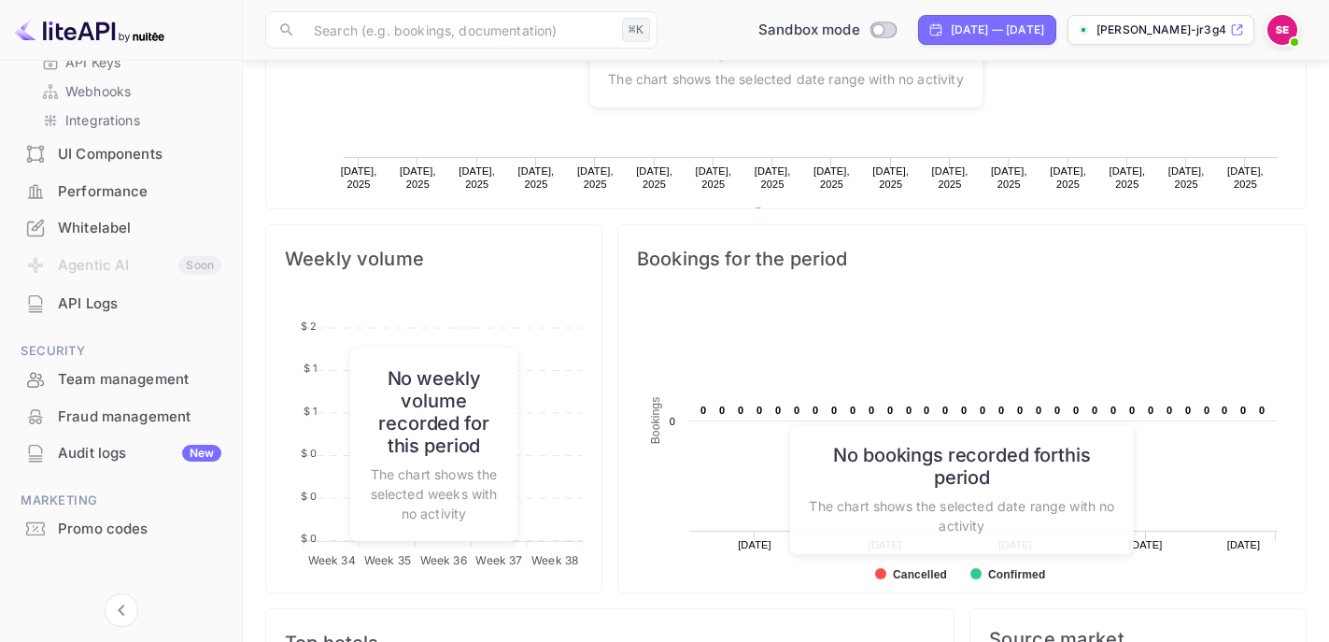
scroll to position [411, 0]
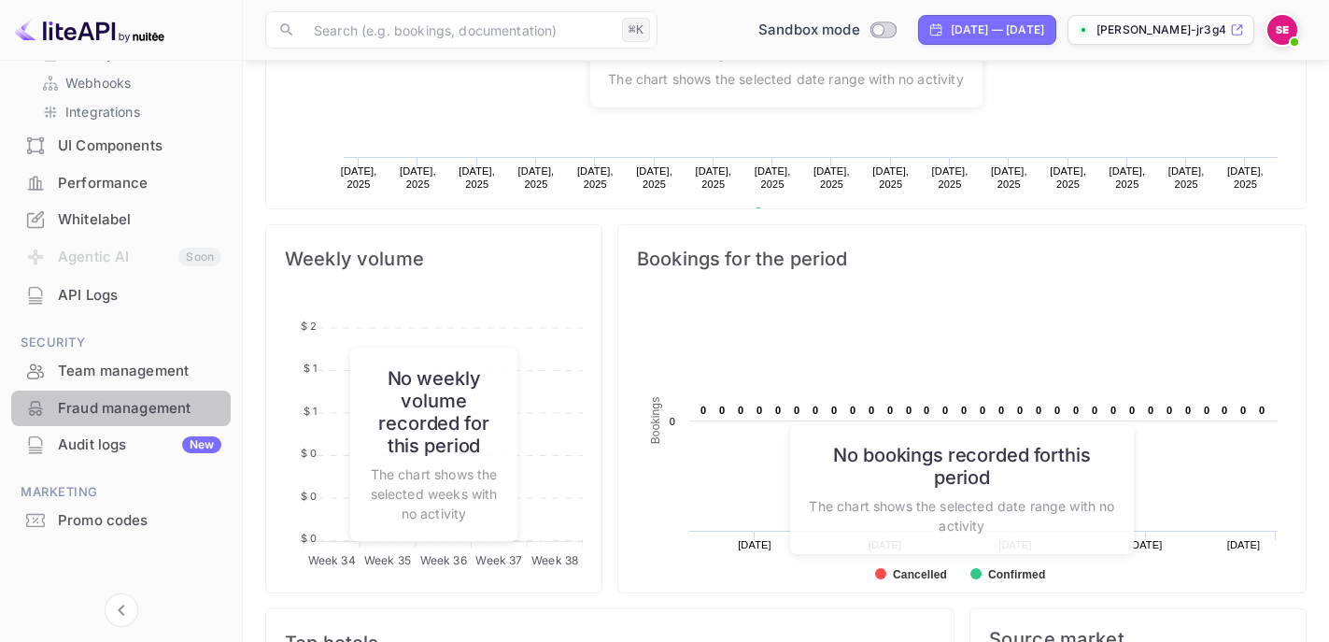
click at [142, 413] on div "Fraud management" at bounding box center [139, 408] width 163 height 21
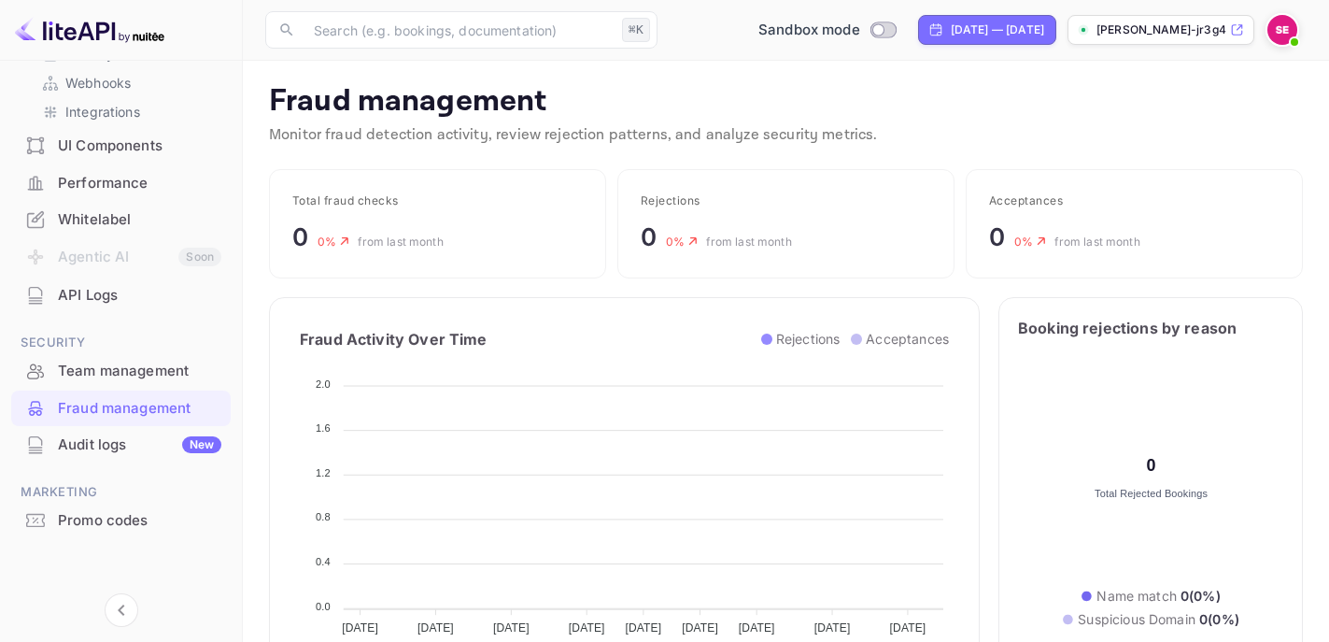
scroll to position [384, 460]
click at [129, 438] on div "Audit logs New" at bounding box center [139, 444] width 163 height 21
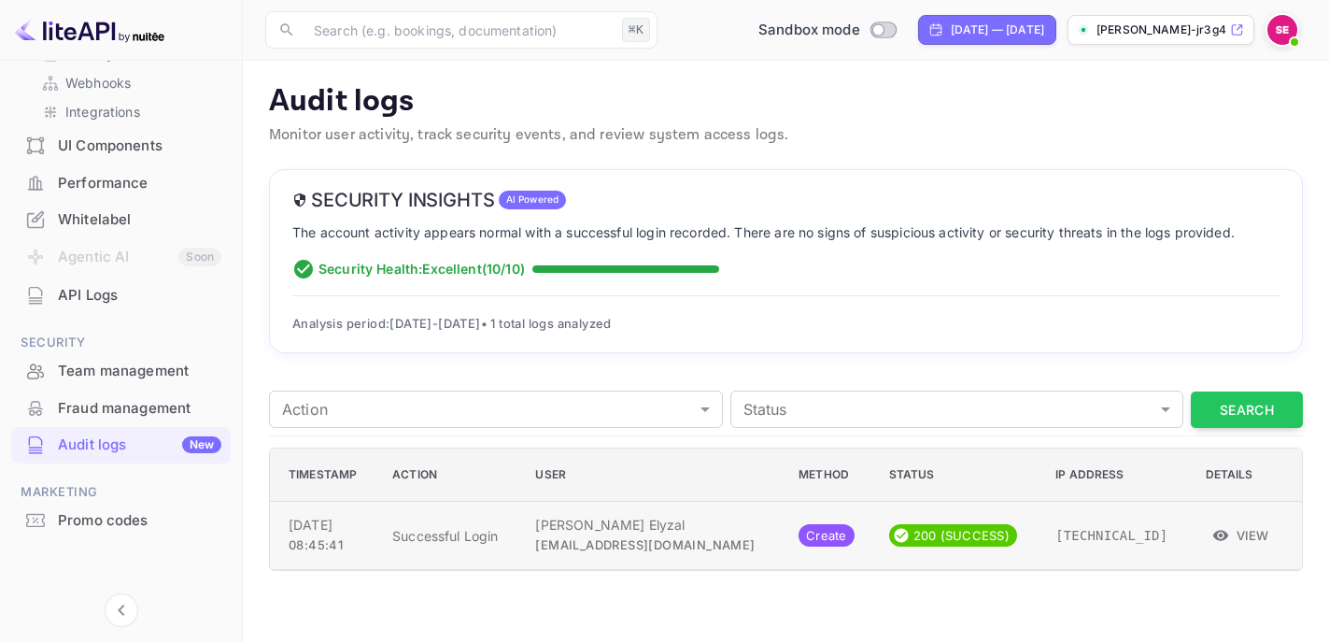
click at [1245, 534] on button "View" at bounding box center [1242, 535] width 72 height 28
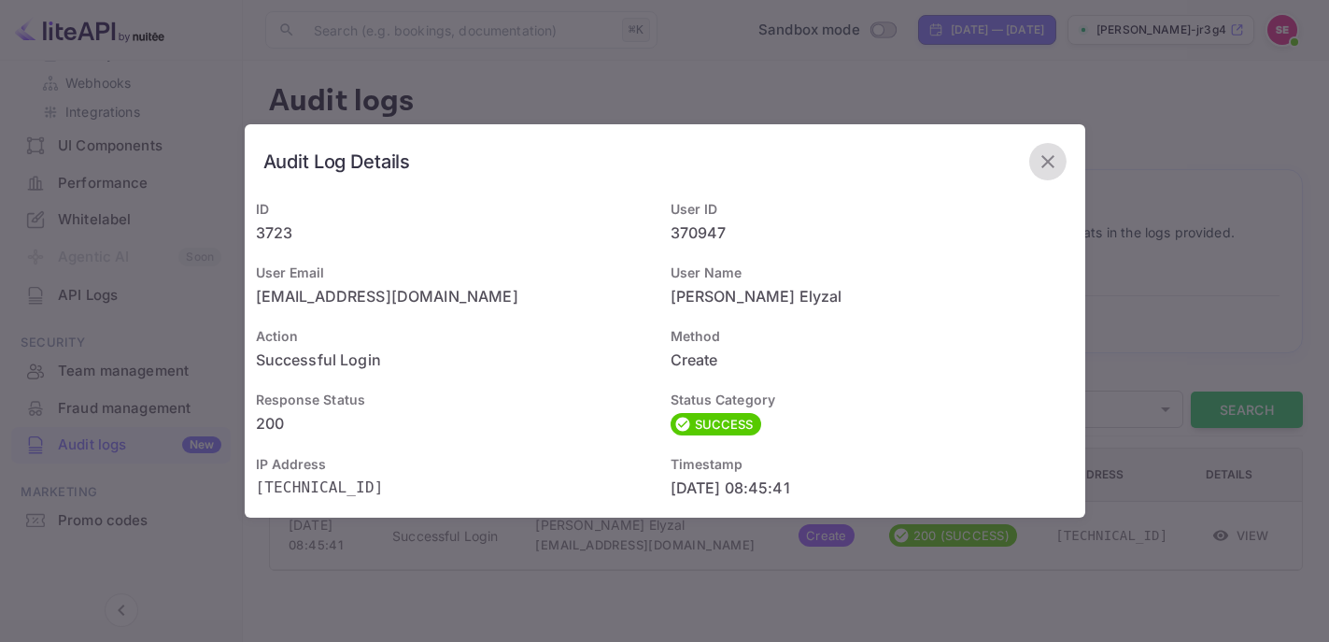
click at [1057, 158] on icon "button" at bounding box center [1048, 161] width 22 height 22
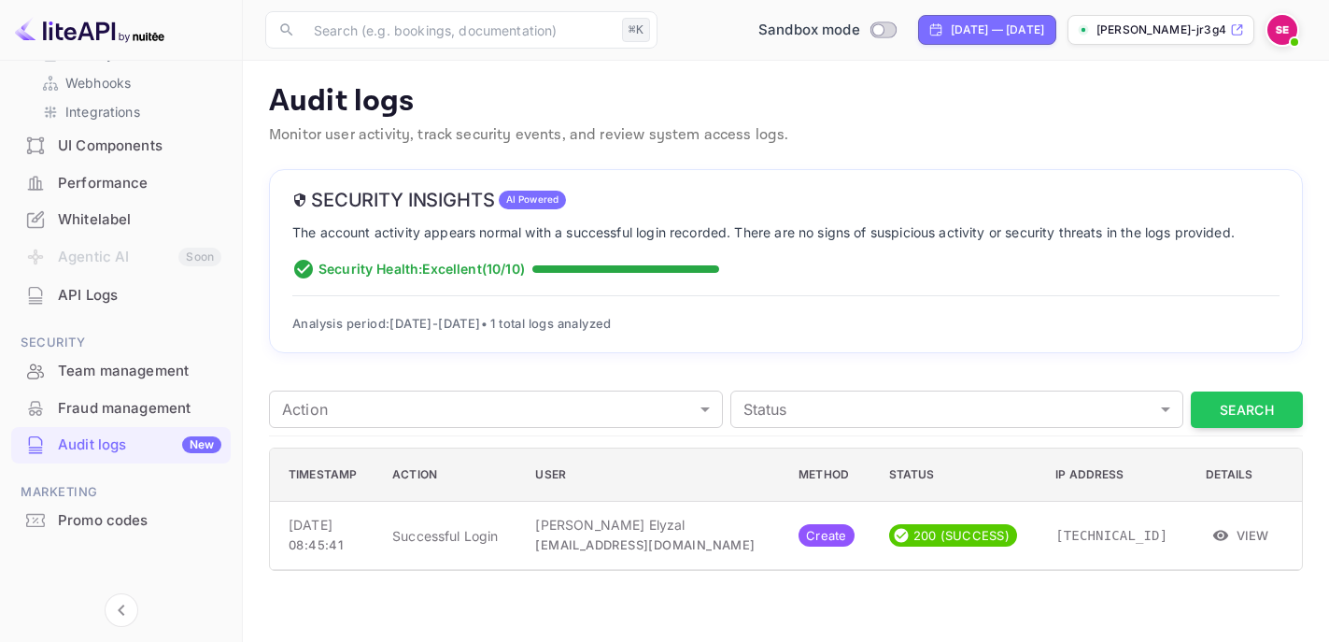
click at [104, 225] on div "Whitelabel" at bounding box center [139, 219] width 163 height 21
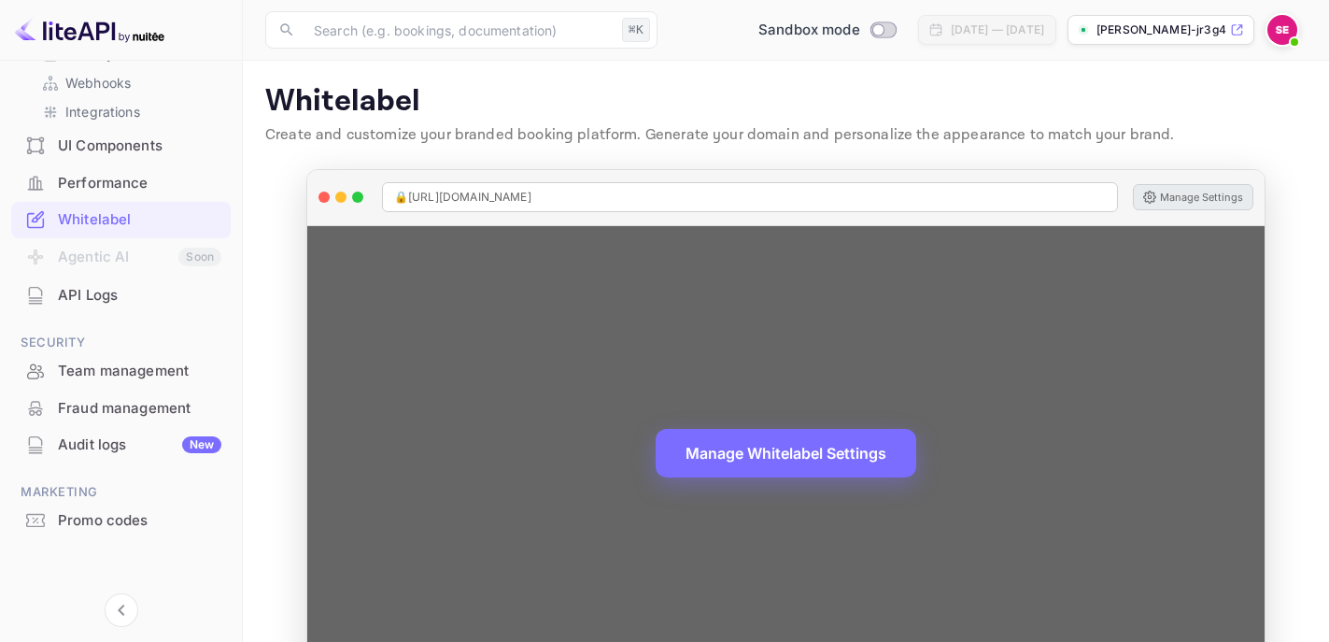
click at [1187, 203] on button "Manage Settings" at bounding box center [1193, 197] width 121 height 26
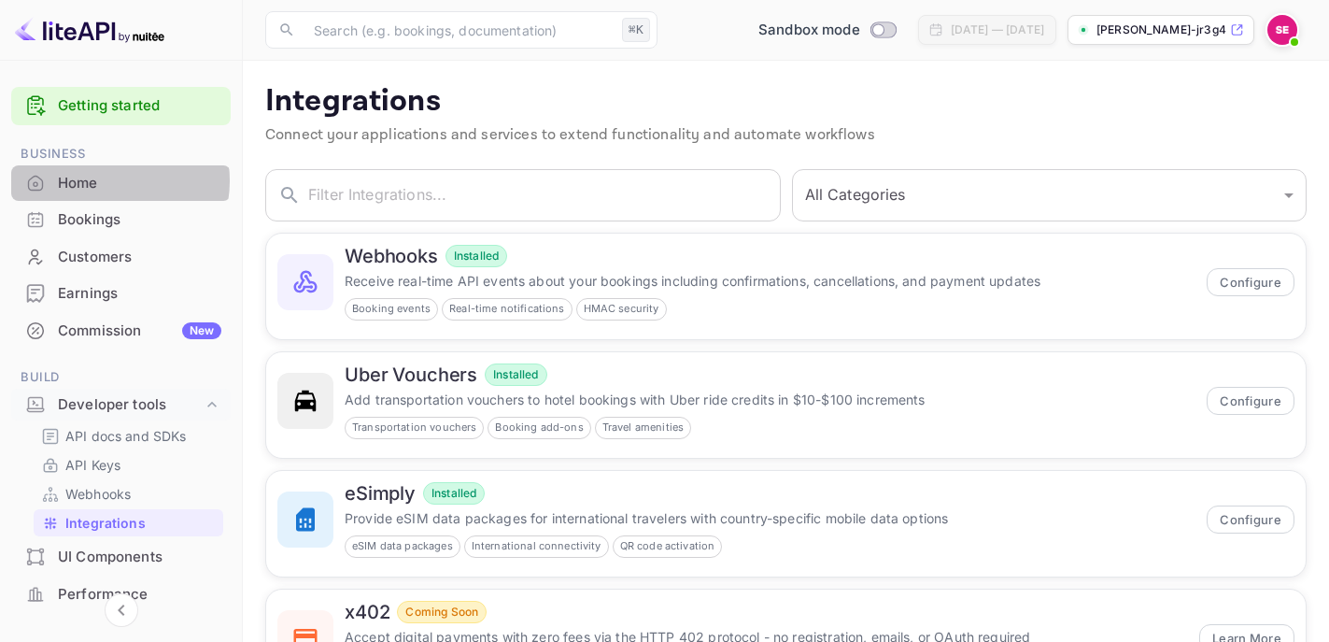
click at [114, 181] on div "Home" at bounding box center [139, 183] width 163 height 21
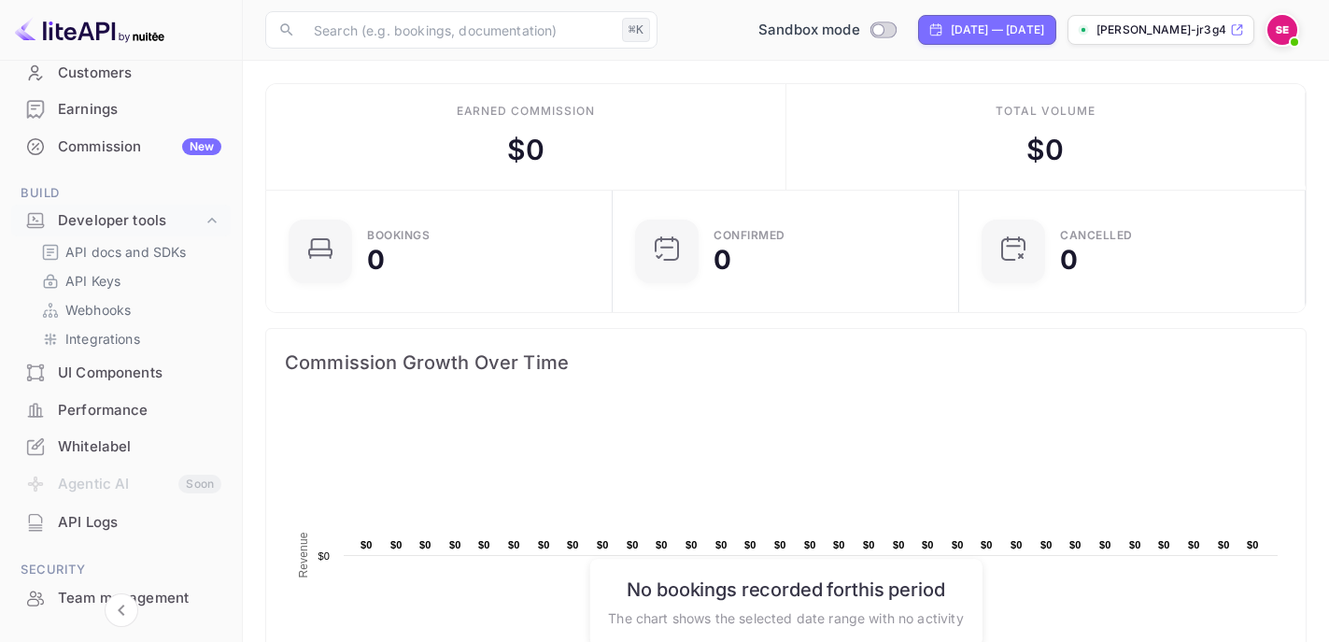
scroll to position [138, 0]
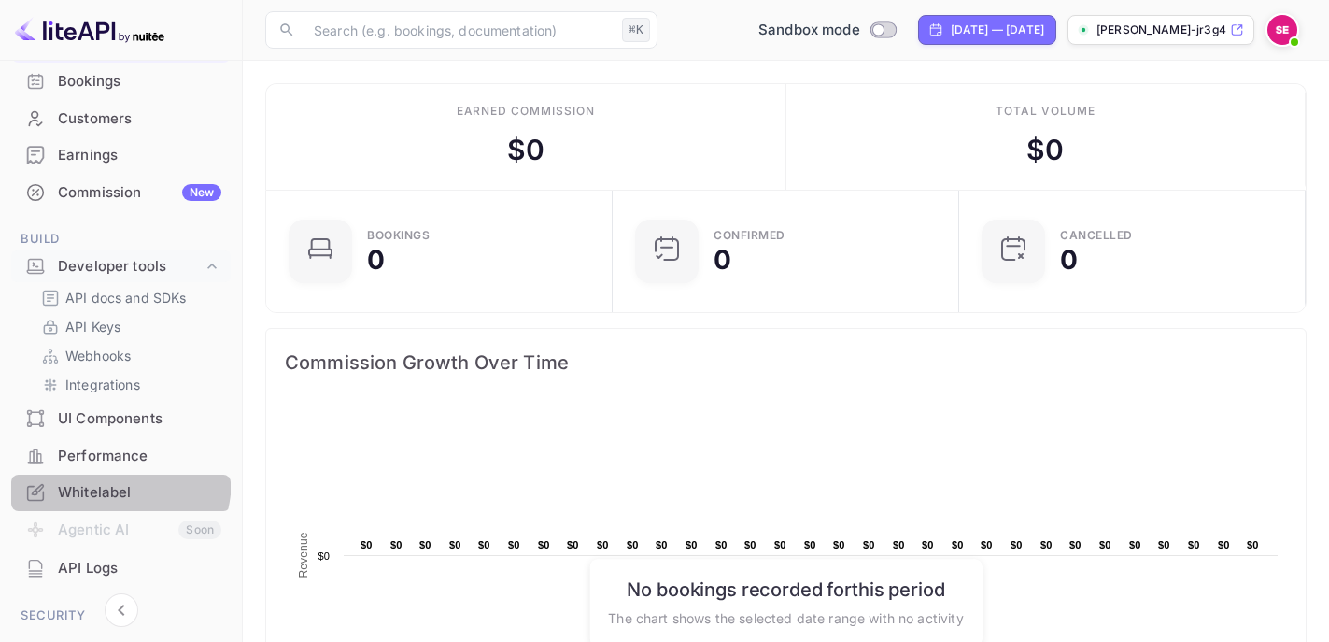
click at [92, 478] on div "Whitelabel" at bounding box center [121, 493] width 220 height 36
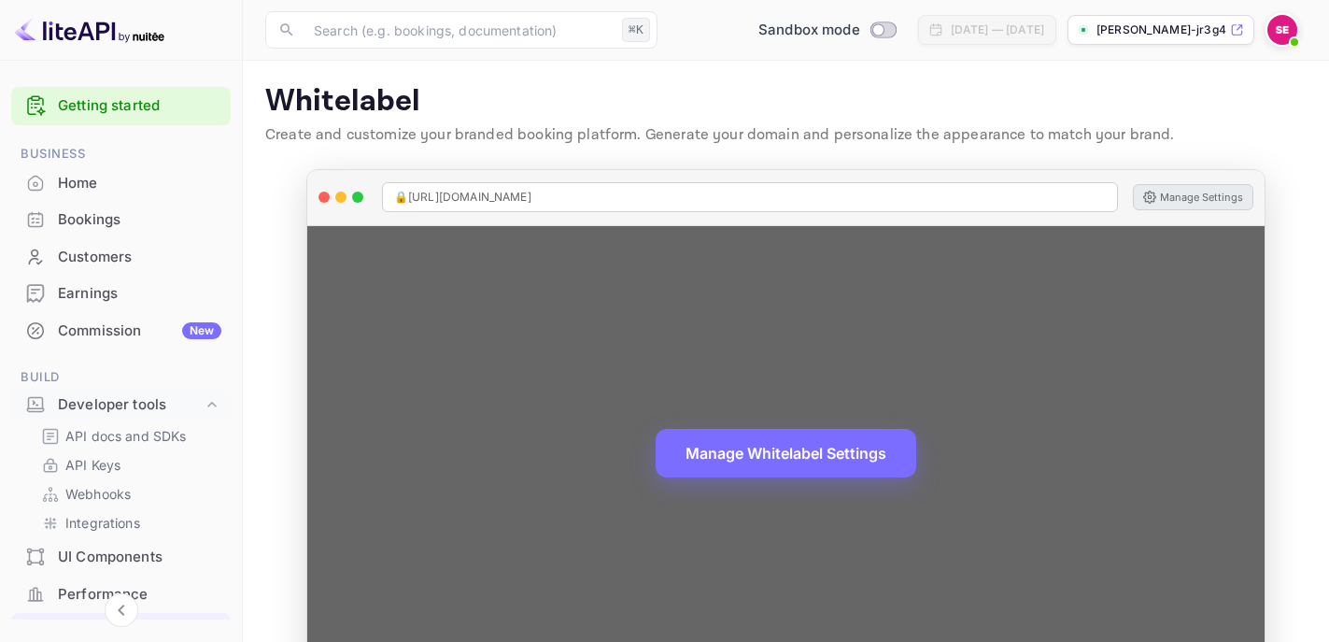
click at [1174, 191] on button "Manage Settings" at bounding box center [1193, 197] width 121 height 26
